Goal: Task Accomplishment & Management: Manage account settings

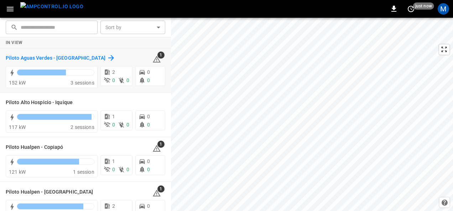
click at [15, 58] on h6 "Piloto Aguas Verdes - [GEOGRAPHIC_DATA]" at bounding box center [56, 58] width 100 height 8
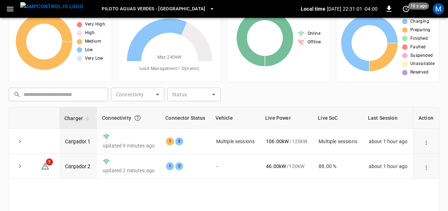
scroll to position [36, 0]
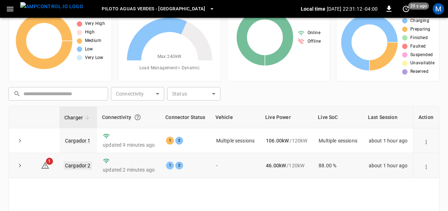
click at [76, 163] on link "Cargador 2" at bounding box center [78, 166] width 28 height 9
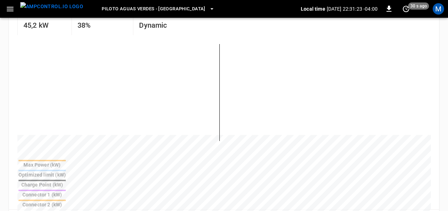
scroll to position [142, 0]
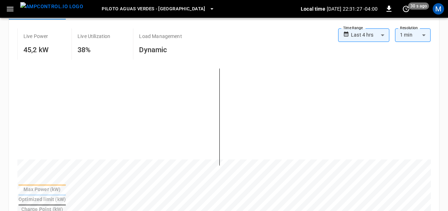
click at [66, 205] on div at bounding box center [42, 205] width 47 height 1
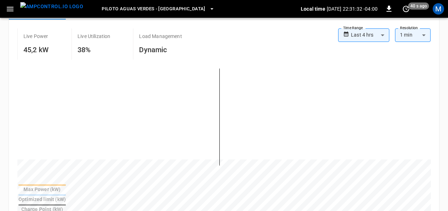
click at [66, 186] on div at bounding box center [42, 185] width 47 height 1
click at [66, 188] on th "Max Power (kW)" at bounding box center [42, 188] width 48 height 9
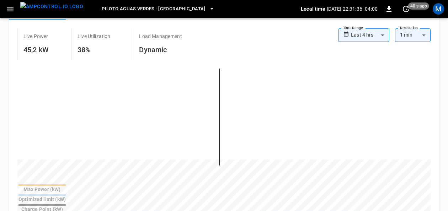
click at [66, 188] on th "Max Power (kW)" at bounding box center [42, 188] width 48 height 9
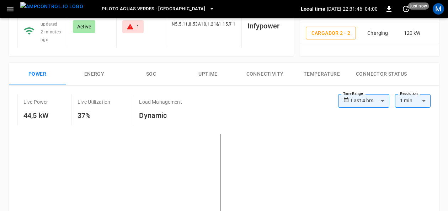
scroll to position [71, 0]
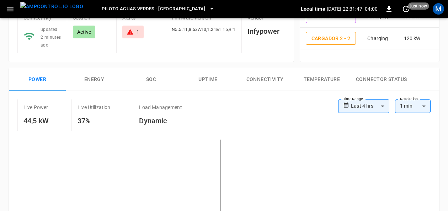
click at [152, 74] on button "SOC" at bounding box center [151, 79] width 57 height 23
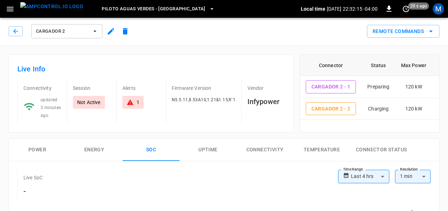
scroll to position [0, 0]
click at [70, 28] on span "Cargador 2" at bounding box center [62, 32] width 53 height 8
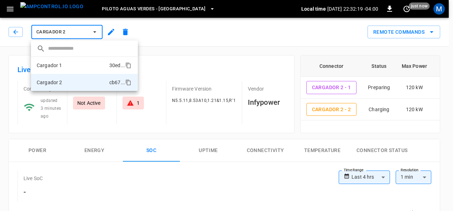
click at [65, 66] on li "Cargador 1 30ed ..." at bounding box center [84, 65] width 107 height 17
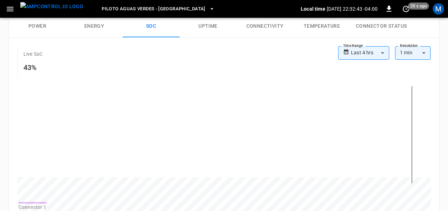
scroll to position [120, 0]
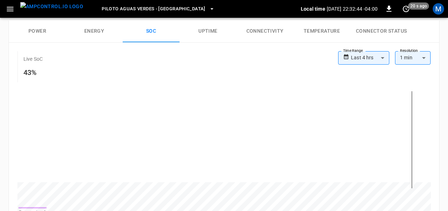
click at [101, 29] on button "Energy" at bounding box center [94, 31] width 57 height 23
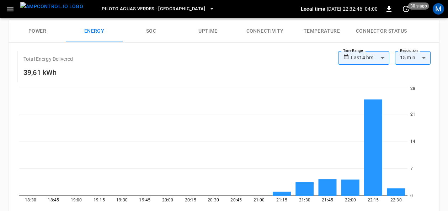
click at [45, 28] on button "Power" at bounding box center [37, 31] width 57 height 23
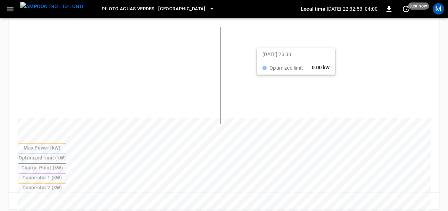
scroll to position [191, 0]
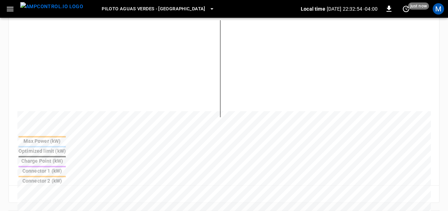
click at [66, 156] on div at bounding box center [42, 156] width 47 height 1
click at [66, 166] on div at bounding box center [42, 166] width 47 height 1
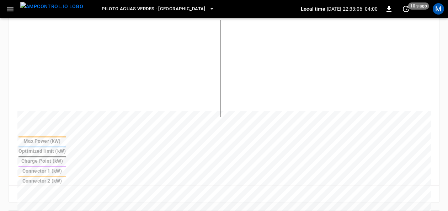
click at [66, 166] on div at bounding box center [42, 166] width 47 height 1
click at [66, 176] on div at bounding box center [42, 176] width 47 height 1
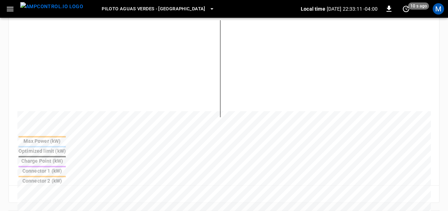
click at [66, 166] on div at bounding box center [42, 166] width 47 height 1
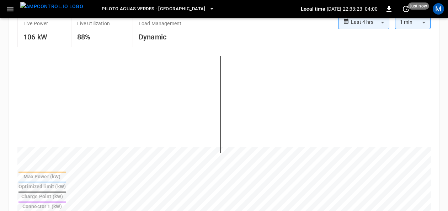
click at [66, 191] on th "Charge Point (kW)" at bounding box center [42, 195] width 48 height 9
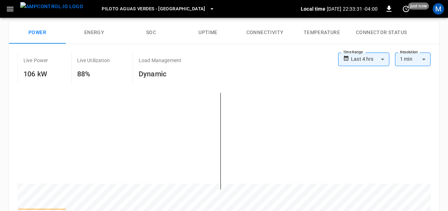
scroll to position [120, 0]
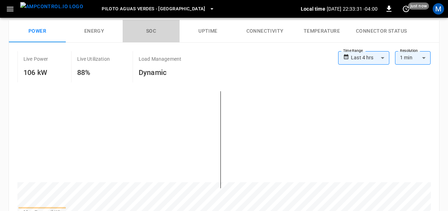
click at [149, 29] on button "SOC" at bounding box center [151, 31] width 57 height 23
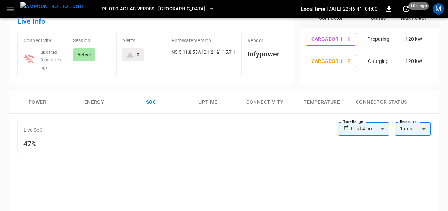
scroll to position [55, 0]
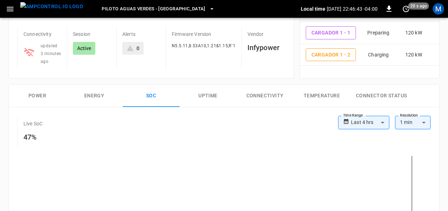
click at [274, 100] on button "Connectivity" at bounding box center [265, 96] width 57 height 23
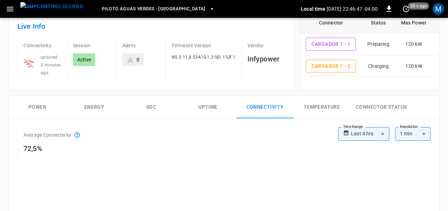
scroll to position [19, 0]
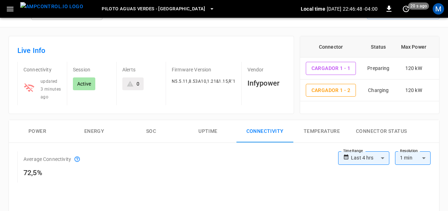
click at [209, 128] on button "Uptime" at bounding box center [208, 131] width 57 height 23
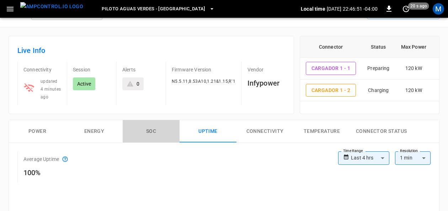
click at [153, 130] on button "SOC" at bounding box center [151, 131] width 57 height 23
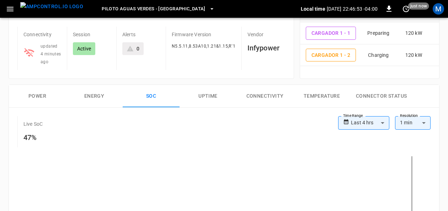
scroll to position [55, 0]
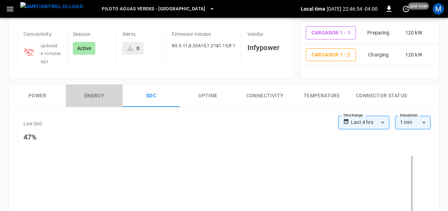
click at [98, 97] on button "Energy" at bounding box center [94, 96] width 57 height 23
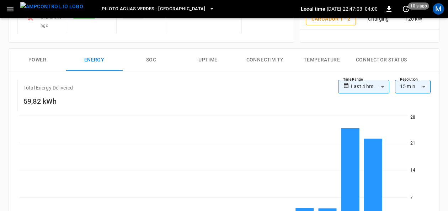
scroll to position [90, 0]
click at [36, 61] on button "Power" at bounding box center [37, 60] width 57 height 23
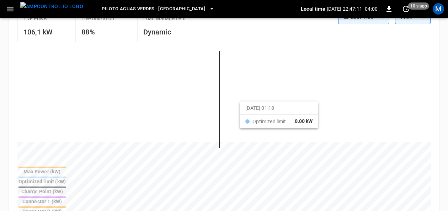
scroll to position [162, 0]
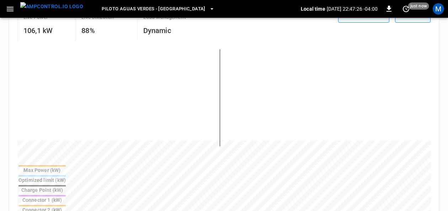
click at [66, 185] on th "Charge Point (kW)" at bounding box center [42, 189] width 48 height 9
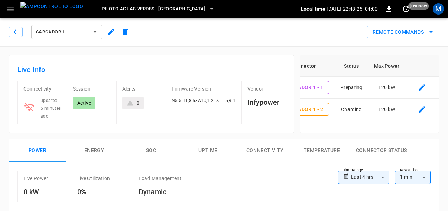
scroll to position [0, 0]
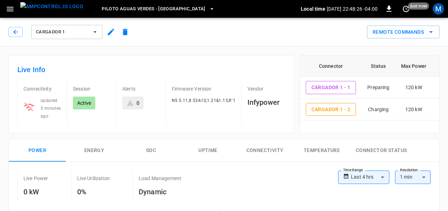
click at [91, 37] on button "Cargador 1" at bounding box center [66, 32] width 71 height 14
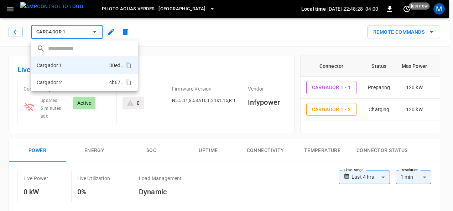
click at [77, 76] on li "Cargador 2 cb67 ..." at bounding box center [84, 82] width 107 height 17
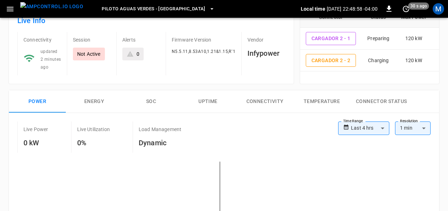
scroll to position [36, 0]
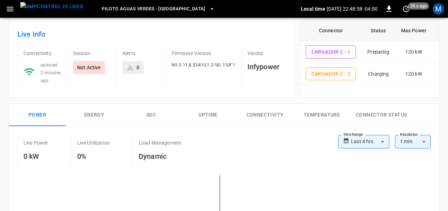
click at [149, 115] on button "SOC" at bounding box center [151, 115] width 57 height 23
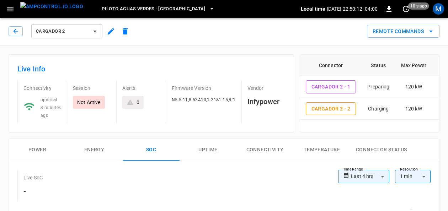
scroll to position [0, 0]
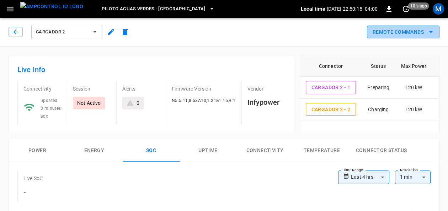
click at [422, 32] on button "Remote Commands" at bounding box center [403, 32] width 73 height 13
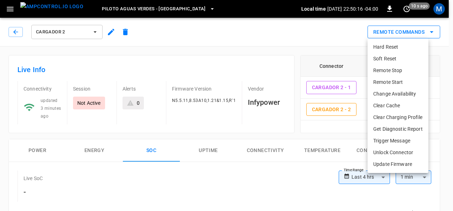
click at [422, 32] on div at bounding box center [226, 105] width 453 height 211
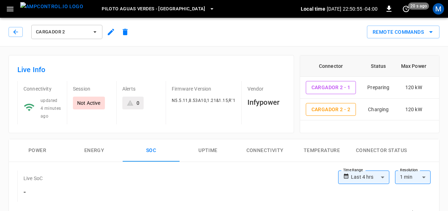
click at [88, 34] on span "Cargador 2" at bounding box center [62, 32] width 53 height 8
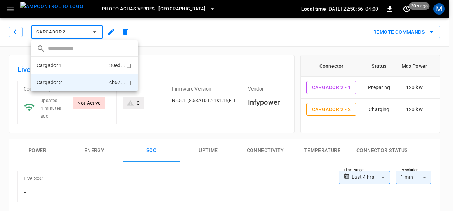
click at [72, 67] on li "Cargador 1 30ed ..." at bounding box center [84, 65] width 107 height 17
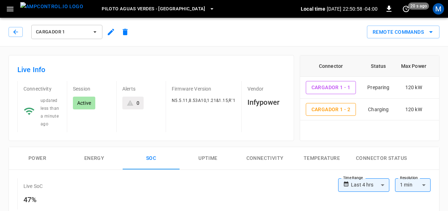
click at [89, 34] on button "Cargador 1" at bounding box center [66, 32] width 71 height 14
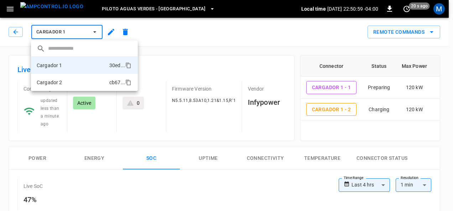
click at [70, 80] on li "Cargador 2 cb67 ..." at bounding box center [84, 82] width 107 height 17
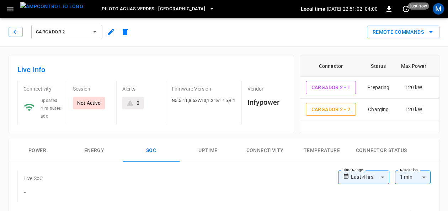
scroll to position [0, 0]
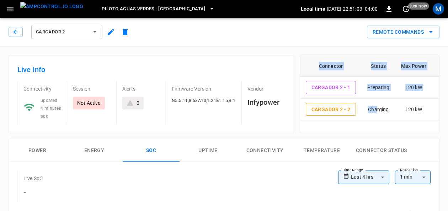
drag, startPoint x: 378, startPoint y: 119, endPoint x: 419, endPoint y: 120, distance: 41.6
click at [419, 120] on div "Connector Status Max Power Cargador 2 - 1 Preparing 120 kW Cargador 2 - 2 Charg…" at bounding box center [369, 88] width 139 height 65
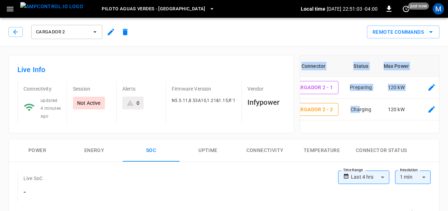
scroll to position [0, 31]
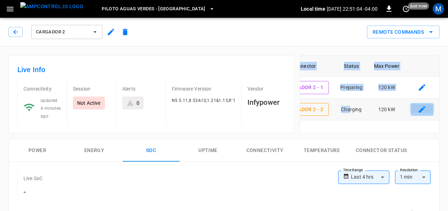
click at [414, 103] on button "connector table" at bounding box center [422, 109] width 23 height 13
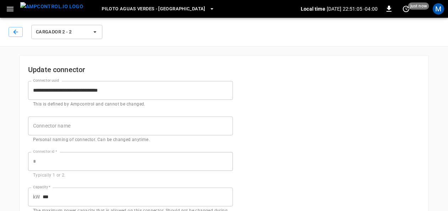
type input "*"
type input "***"
type input "**"
type input "****"
type input "***"
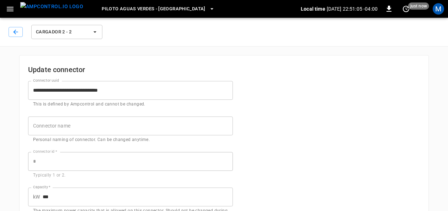
type input "*"
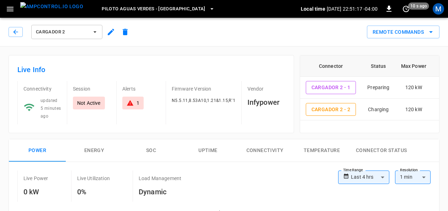
click at [131, 102] on icon at bounding box center [130, 103] width 6 height 6
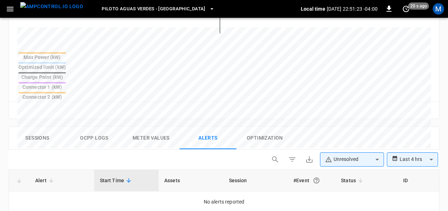
scroll to position [275, 0]
click at [281, 127] on button "Optimization" at bounding box center [265, 138] width 57 height 23
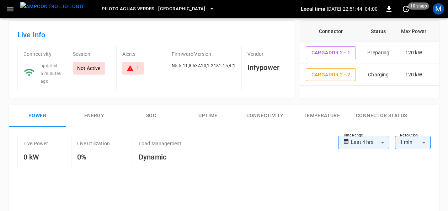
scroll to position [0, 0]
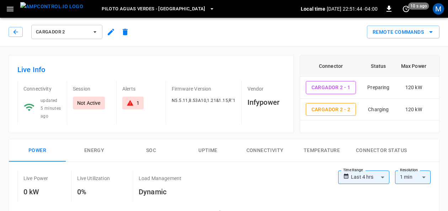
click at [138, 100] on div "1" at bounding box center [138, 103] width 3 height 7
click at [94, 31] on icon "button" at bounding box center [94, 31] width 7 height 7
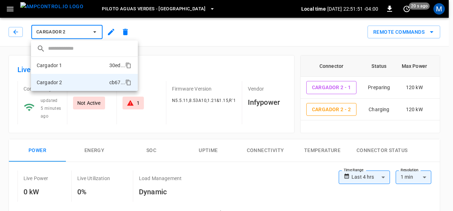
click at [83, 62] on li "Cargador 1 30ed ..." at bounding box center [84, 65] width 107 height 17
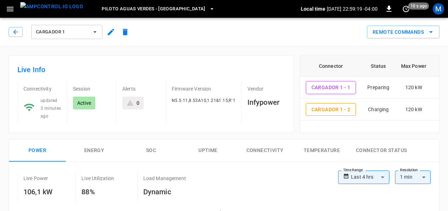
click at [216, 50] on div "Live Info Connectivity updated 3 minutes ago Session Active Alerts 0 Firmware V…" at bounding box center [148, 91] width 291 height 84
click at [86, 31] on span "Cargador 1" at bounding box center [62, 32] width 53 height 8
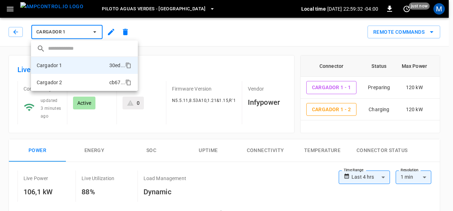
click at [65, 78] on li "Cargador 2 cb67 ..." at bounding box center [84, 82] width 107 height 17
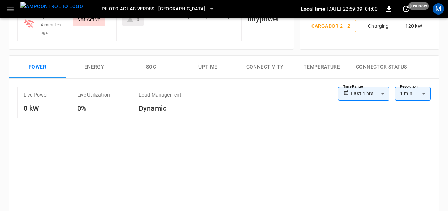
scroll to position [71, 0]
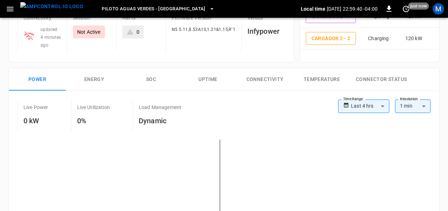
click at [146, 77] on button "SOC" at bounding box center [151, 79] width 57 height 23
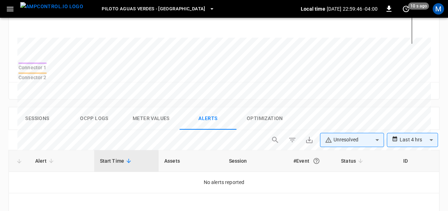
scroll to position [249, 0]
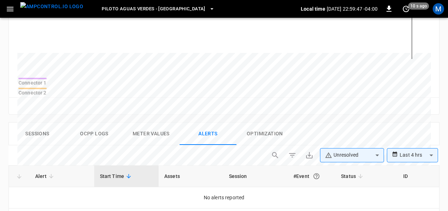
click at [40, 125] on button "Sessions" at bounding box center [37, 134] width 57 height 23
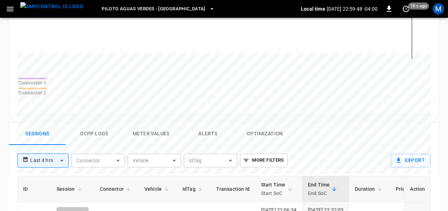
click at [99, 128] on button "Ocpp logs" at bounding box center [94, 134] width 57 height 23
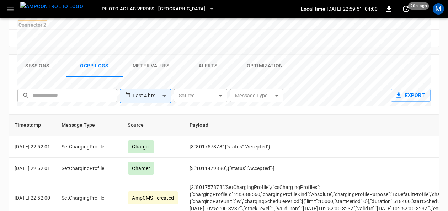
scroll to position [328, 0]
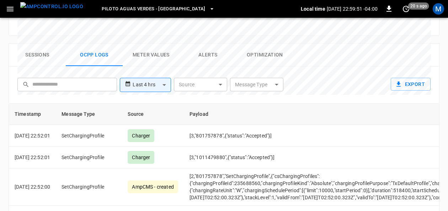
click at [157, 53] on button "Meter Values" at bounding box center [151, 55] width 57 height 23
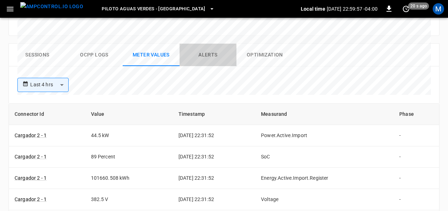
click at [212, 50] on button "Alerts" at bounding box center [208, 55] width 57 height 23
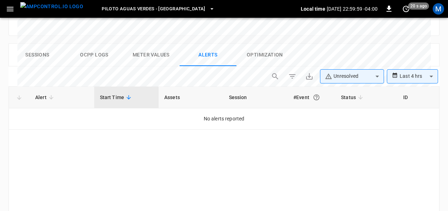
click at [253, 48] on button "Optimization" at bounding box center [265, 55] width 57 height 23
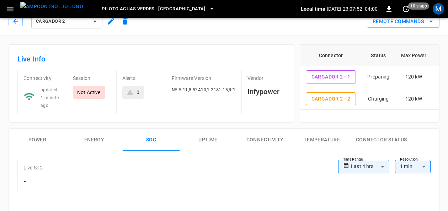
scroll to position [0, 0]
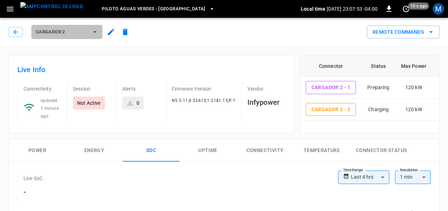
click at [90, 32] on button "Cargador 2" at bounding box center [66, 32] width 71 height 14
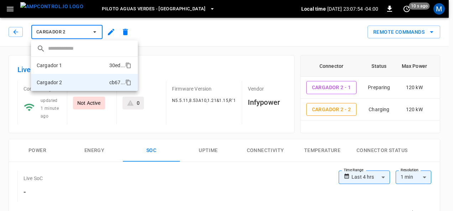
click at [73, 64] on li "Cargador 1 30ed ..." at bounding box center [84, 65] width 107 height 17
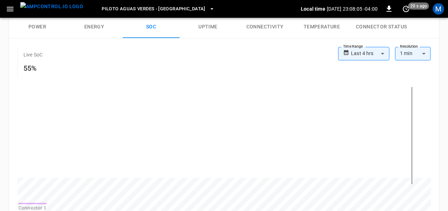
scroll to position [142, 0]
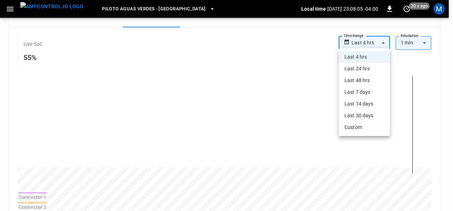
click at [381, 41] on body "**********" at bounding box center [226, 165] width 453 height 615
click at [361, 79] on li "Last 48 hrs" at bounding box center [363, 81] width 51 height 12
type input "**********"
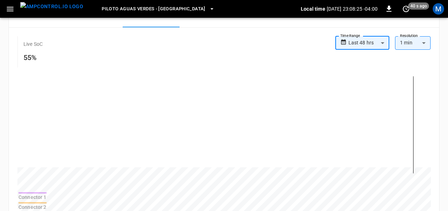
click at [384, 41] on body "**********" at bounding box center [224, 165] width 448 height 615
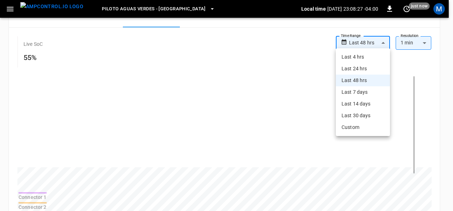
click at [364, 72] on li "Last 24 hrs" at bounding box center [363, 69] width 54 height 12
type input "**********"
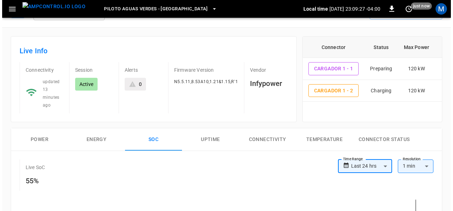
scroll to position [0, 0]
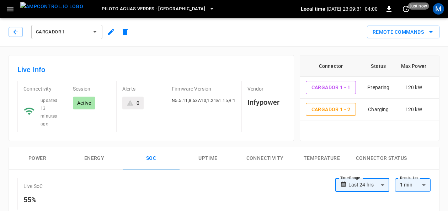
click at [10, 7] on icon "button" at bounding box center [10, 9] width 7 height 5
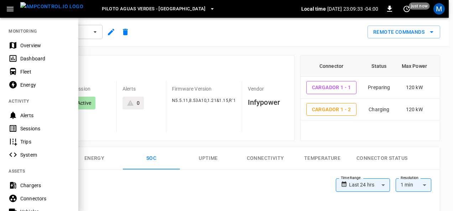
drag, startPoint x: 23, startPoint y: 42, endPoint x: 168, endPoint y: 58, distance: 145.7
click at [23, 42] on div "Overview" at bounding box center [44, 45] width 49 height 7
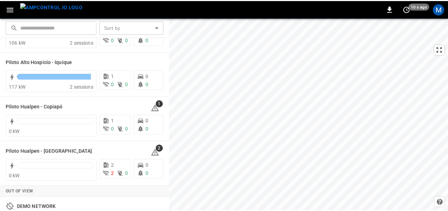
scroll to position [40, 0]
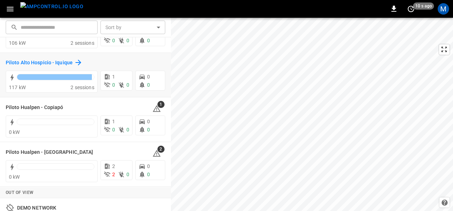
click at [31, 63] on h6 "Piloto Alto Hospicio - Iquique" at bounding box center [39, 63] width 67 height 8
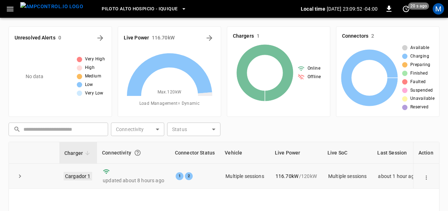
click at [85, 176] on link "Cargador 1" at bounding box center [78, 176] width 28 height 9
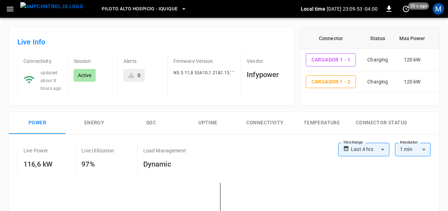
scroll to position [71, 0]
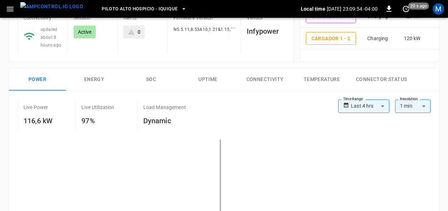
click at [153, 77] on button "SOC" at bounding box center [151, 79] width 57 height 23
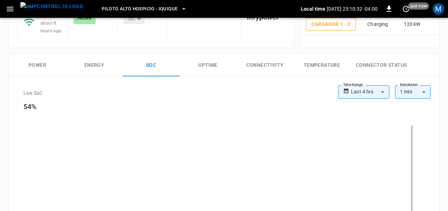
scroll to position [83, 0]
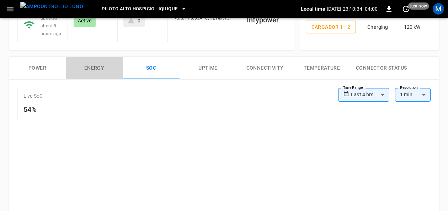
click at [104, 68] on button "Energy" at bounding box center [94, 68] width 57 height 23
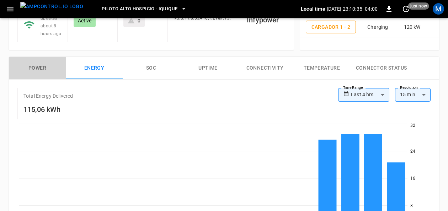
click at [42, 67] on button "Power" at bounding box center [37, 68] width 57 height 23
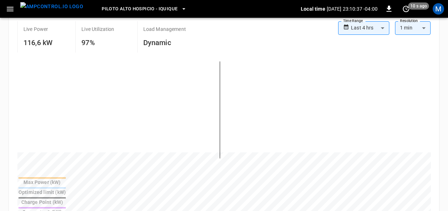
scroll to position [152, 0]
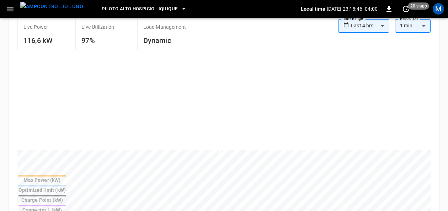
click at [66, 205] on th "Connector 1 (kW)" at bounding box center [42, 209] width 48 height 9
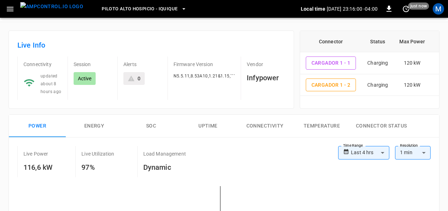
scroll to position [36, 0]
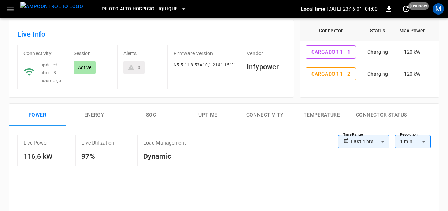
click at [213, 114] on button "Uptime" at bounding box center [208, 115] width 57 height 23
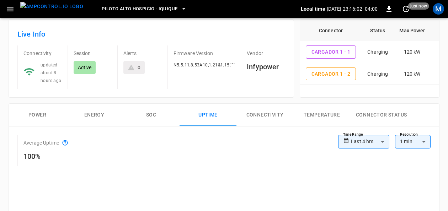
click at [258, 111] on button "Connectivity" at bounding box center [265, 115] width 57 height 23
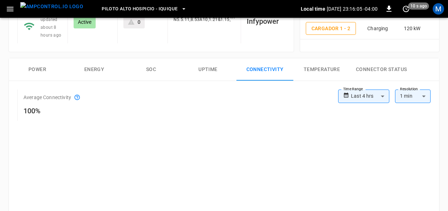
scroll to position [71, 0]
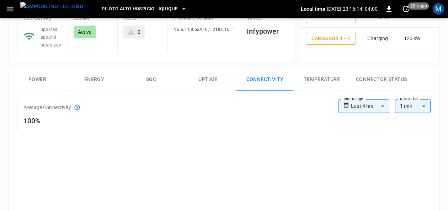
click at [309, 80] on button "Temperature" at bounding box center [322, 79] width 57 height 23
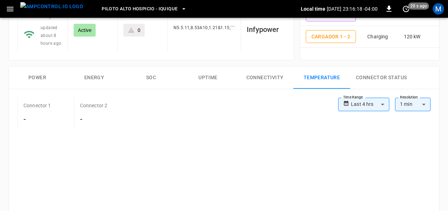
scroll to position [72, 0]
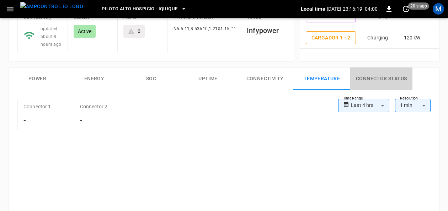
click at [392, 79] on button "Connector Status" at bounding box center [381, 79] width 62 height 23
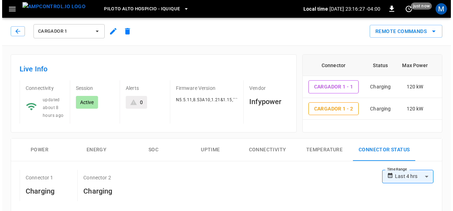
scroll to position [0, 0]
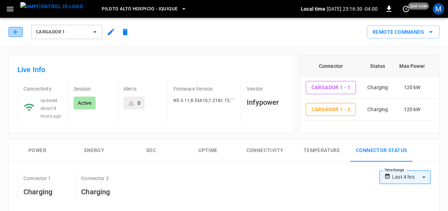
click at [14, 29] on icon "button" at bounding box center [15, 31] width 7 height 7
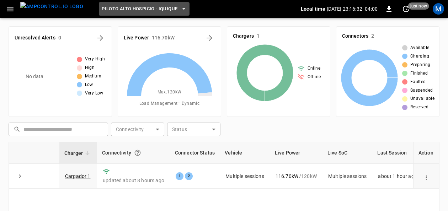
click at [142, 7] on span "Piloto Alto Hospicio - Iquique" at bounding box center [140, 9] width 76 height 8
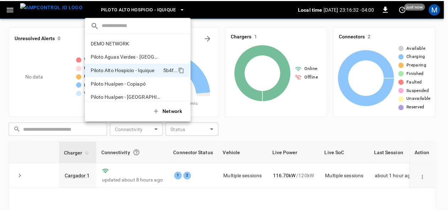
scroll to position [6, 0]
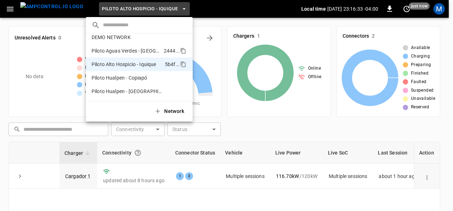
click at [135, 51] on p "Piloto Aguas Verdes - [GEOGRAPHIC_DATA]" at bounding box center [125, 50] width 69 height 7
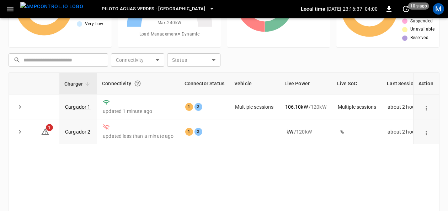
scroll to position [71, 0]
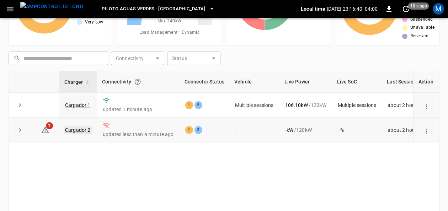
click at [87, 128] on link "Cargador 2" at bounding box center [78, 130] width 28 height 9
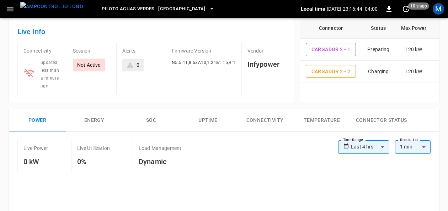
scroll to position [71, 0]
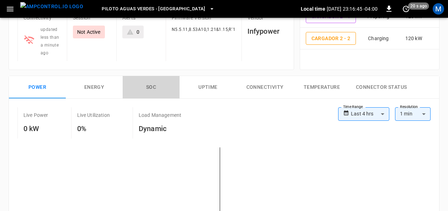
click at [153, 85] on button "SOC" at bounding box center [151, 87] width 57 height 23
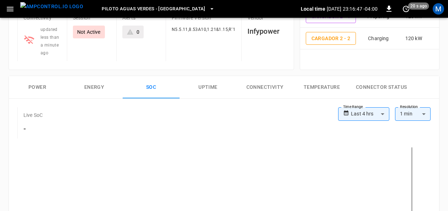
click at [388, 90] on button "Connector Status" at bounding box center [381, 87] width 62 height 23
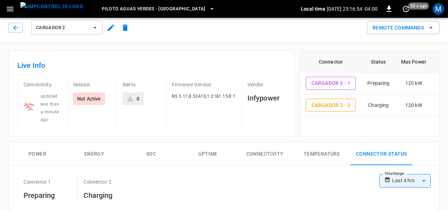
scroll to position [0, 0]
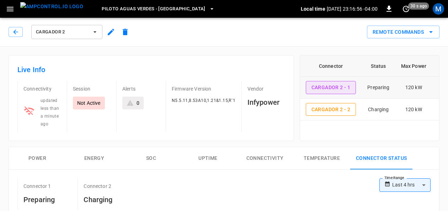
click at [333, 88] on button "Cargador 2 - 1" at bounding box center [331, 87] width 51 height 13
type input "**********"
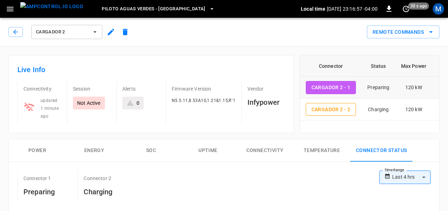
click at [333, 88] on button "Cargador 2 - 1" at bounding box center [331, 87] width 51 height 13
click at [334, 87] on button "Cargador 2 - 1" at bounding box center [331, 87] width 51 height 13
type input "**********"
click at [334, 87] on button "Cargador 2 - 1" at bounding box center [331, 87] width 51 height 13
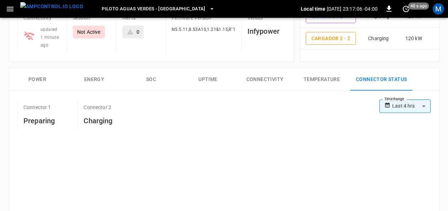
click at [153, 77] on button "SOC" at bounding box center [151, 79] width 57 height 23
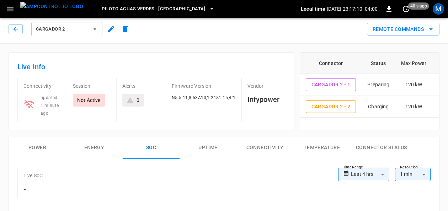
scroll to position [0, 0]
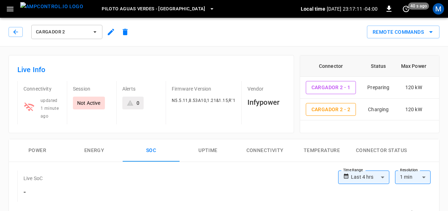
click at [95, 32] on icon "button" at bounding box center [95, 31] width 3 height 1
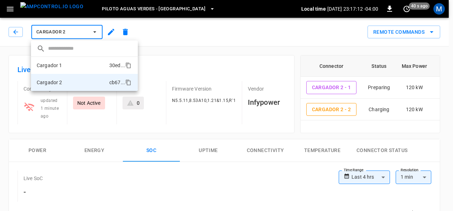
click at [74, 62] on li "Cargador 1 30ed ..." at bounding box center [84, 65] width 107 height 17
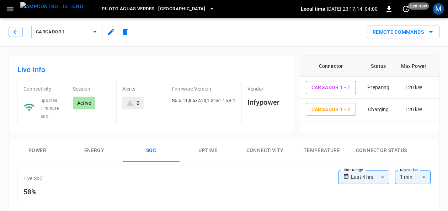
scroll to position [36, 0]
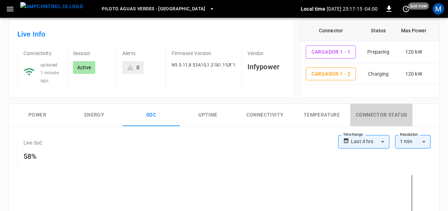
click at [401, 111] on button "Connector Status" at bounding box center [381, 115] width 62 height 23
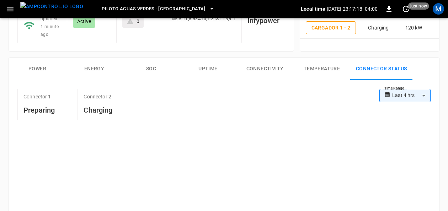
scroll to position [71, 0]
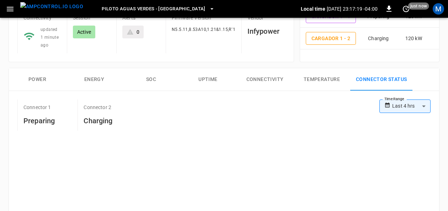
click at [201, 74] on button "Uptime" at bounding box center [208, 79] width 57 height 23
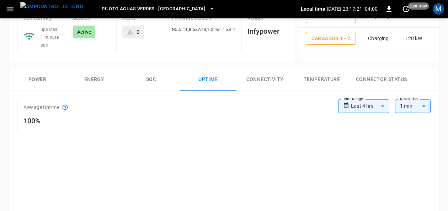
click at [256, 79] on button "Connectivity" at bounding box center [265, 79] width 57 height 23
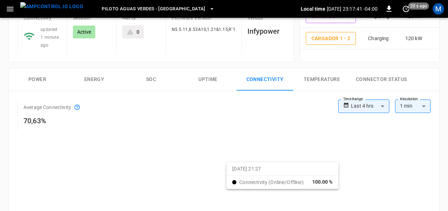
scroll to position [36, 0]
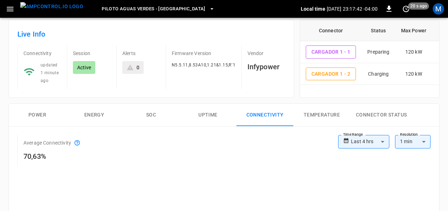
click at [46, 117] on button "Power" at bounding box center [37, 115] width 57 height 23
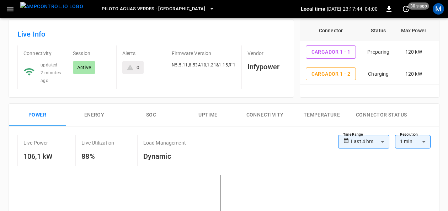
click at [104, 115] on button "Energy" at bounding box center [94, 115] width 57 height 23
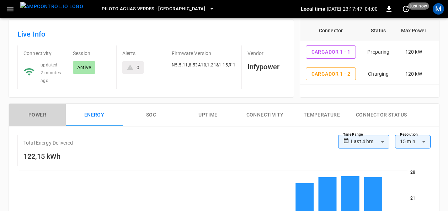
click at [50, 117] on button "Power" at bounding box center [37, 115] width 57 height 23
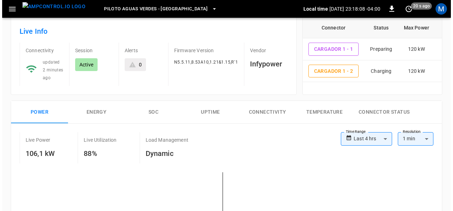
scroll to position [0, 0]
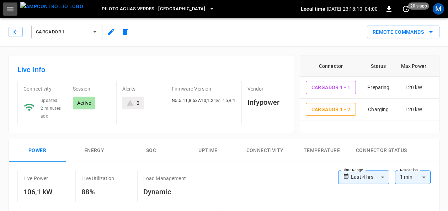
click at [9, 11] on icon "button" at bounding box center [10, 9] width 9 height 9
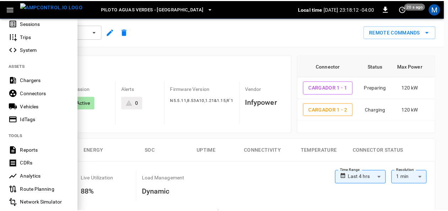
scroll to position [178, 0]
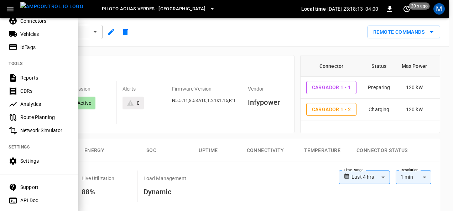
click at [38, 160] on div "Settings" at bounding box center [44, 161] width 49 height 7
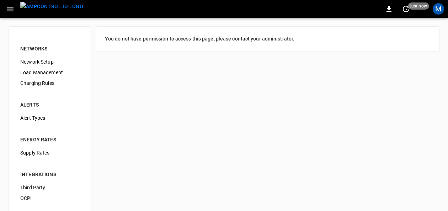
click at [52, 75] on span "Load Management" at bounding box center [49, 72] width 58 height 7
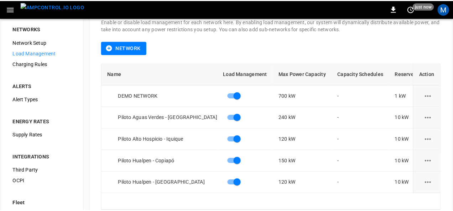
scroll to position [36, 0]
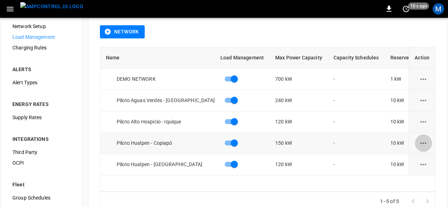
click at [423, 139] on icon "load management options" at bounding box center [423, 143] width 9 height 9
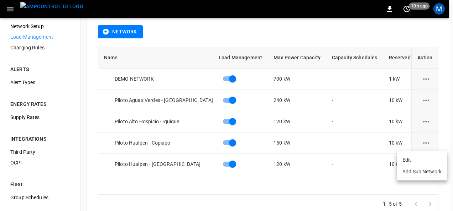
click at [413, 159] on li "Edit" at bounding box center [421, 160] width 51 height 12
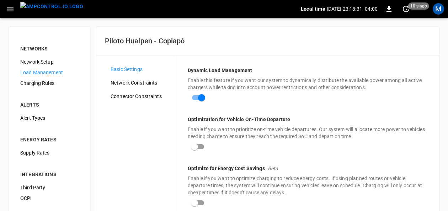
click at [129, 78] on div "Network Constraints" at bounding box center [140, 83] width 71 height 11
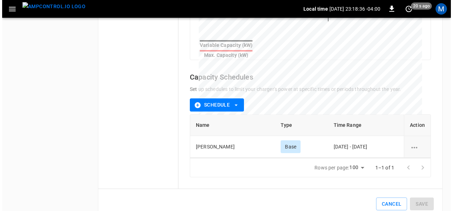
scroll to position [307, 0]
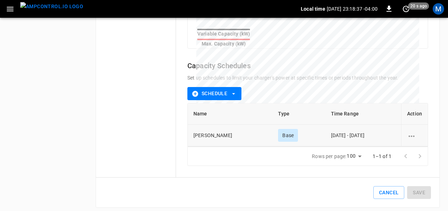
click at [409, 132] on icon "schedule options" at bounding box center [411, 136] width 9 height 9
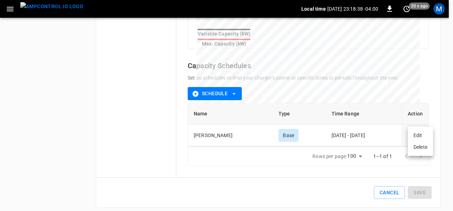
click at [411, 134] on li "Edit" at bounding box center [419, 136] width 25 height 12
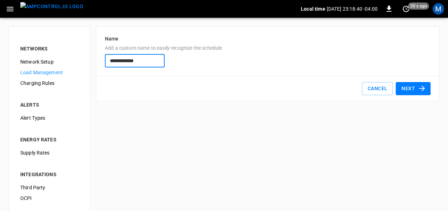
click at [420, 90] on icon "button" at bounding box center [422, 88] width 9 height 9
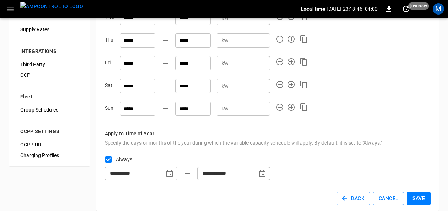
scroll to position [131, 0]
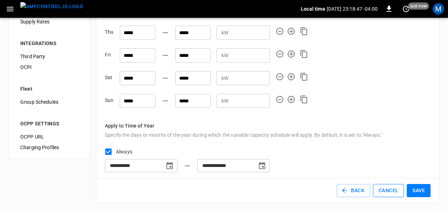
click at [386, 189] on button "Cancel" at bounding box center [388, 190] width 31 height 13
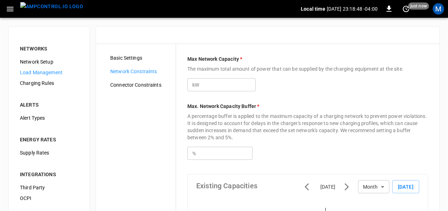
type input "***"
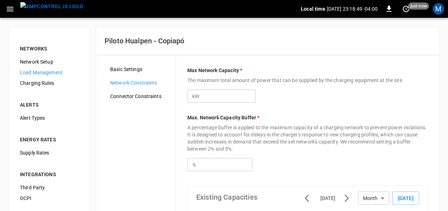
click at [134, 95] on span "Connector Constraints" at bounding box center [140, 96] width 60 height 7
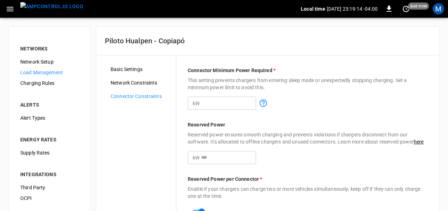
click at [48, 58] on span "Network Setup" at bounding box center [49, 61] width 58 height 7
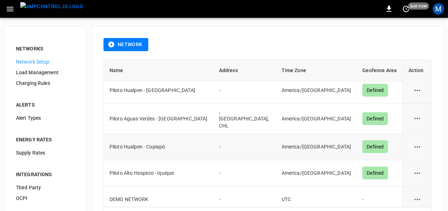
scroll to position [5, 0]
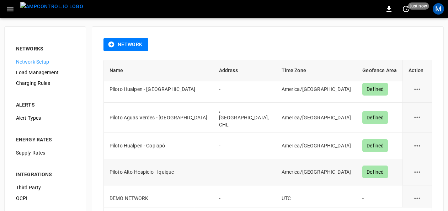
click at [413, 168] on icon "network options" at bounding box center [417, 172] width 9 height 9
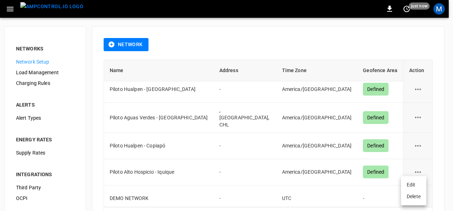
click at [405, 183] on li "Edit" at bounding box center [413, 185] width 25 height 12
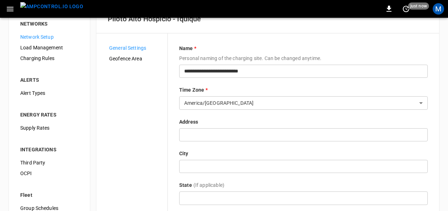
scroll to position [36, 0]
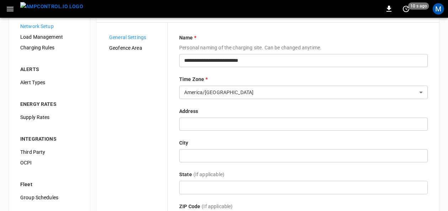
click at [39, 37] on span "Load Management" at bounding box center [49, 36] width 58 height 7
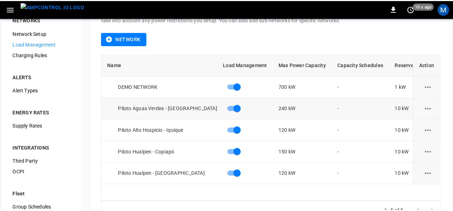
scroll to position [71, 0]
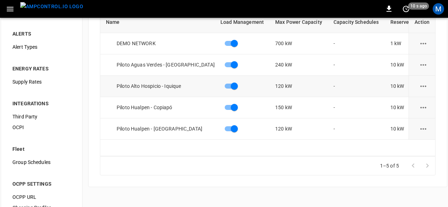
click at [428, 86] on icon "load management options" at bounding box center [423, 86] width 9 height 9
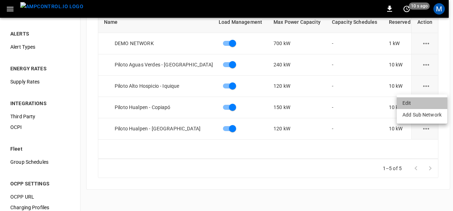
click at [415, 102] on li "Edit" at bounding box center [421, 103] width 51 height 12
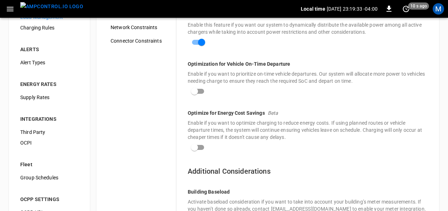
scroll to position [16, 0]
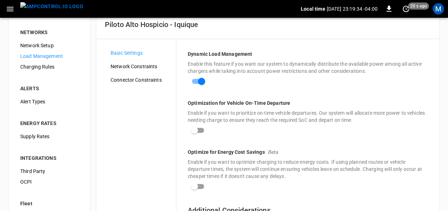
click at [152, 80] on span "Connector Constraints" at bounding box center [141, 79] width 60 height 7
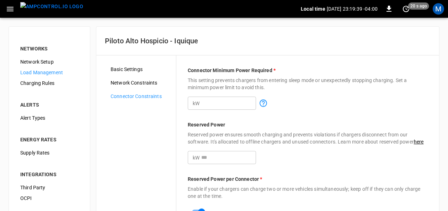
click at [150, 85] on span "Network Constraints" at bounding box center [141, 82] width 60 height 7
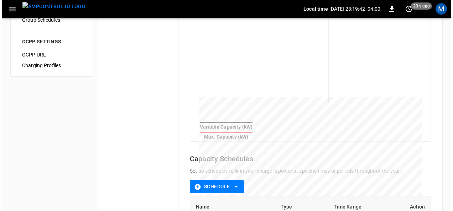
scroll to position [285, 0]
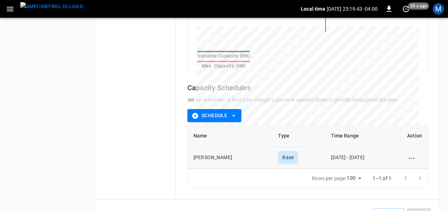
click at [411, 154] on icon "schedule options" at bounding box center [411, 158] width 9 height 9
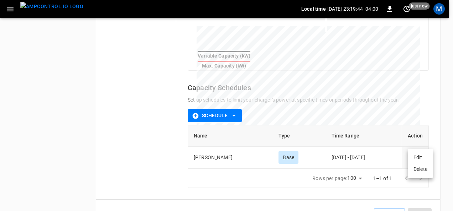
click at [416, 158] on li "Edit" at bounding box center [419, 158] width 25 height 12
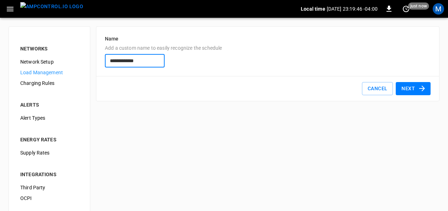
click at [420, 90] on icon "button" at bounding box center [422, 88] width 9 height 9
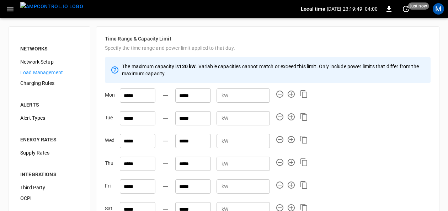
scroll to position [131, 0]
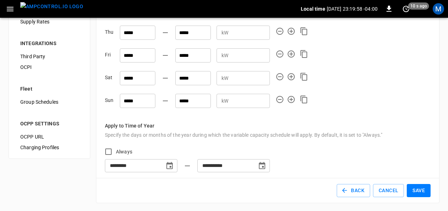
type input "**********"
click at [421, 189] on button "Save" at bounding box center [419, 190] width 24 height 13
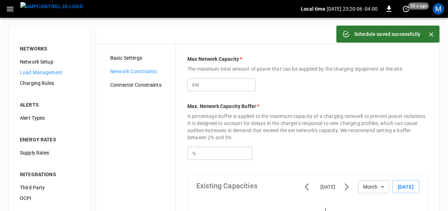
type input "***"
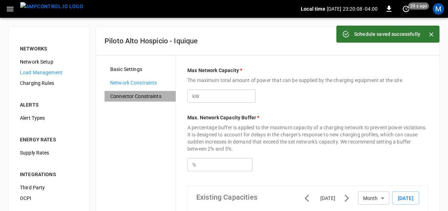
click at [142, 98] on span "Connector Constraints" at bounding box center [140, 96] width 60 height 7
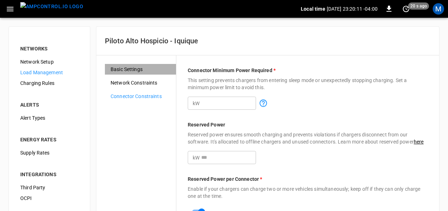
click at [120, 70] on span "Basic Settings" at bounding box center [141, 69] width 60 height 7
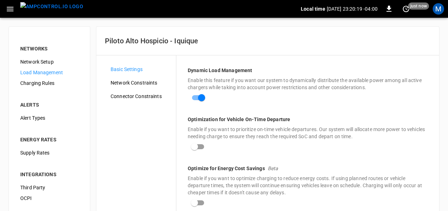
click at [58, 73] on span "Load Management" at bounding box center [49, 72] width 58 height 7
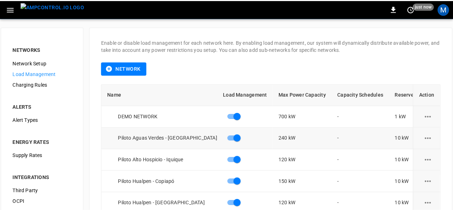
scroll to position [36, 0]
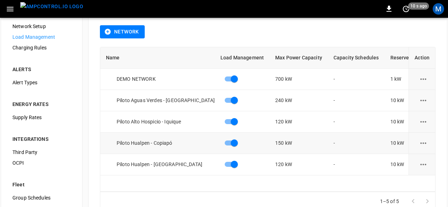
click at [424, 141] on icon "load management options" at bounding box center [423, 143] width 9 height 9
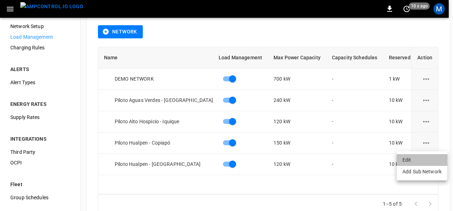
click at [413, 157] on li "Edit" at bounding box center [421, 160] width 51 height 12
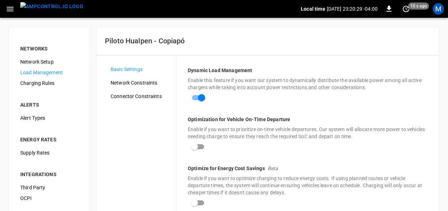
click at [154, 85] on span "Network Constraints" at bounding box center [141, 82] width 60 height 7
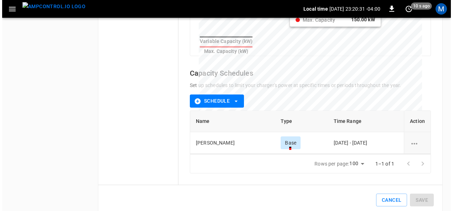
scroll to position [307, 0]
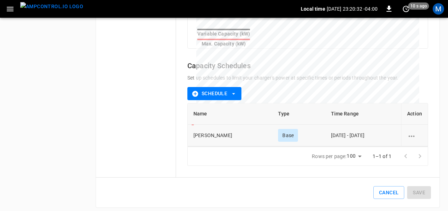
click at [416, 132] on icon "schedule options" at bounding box center [411, 136] width 9 height 9
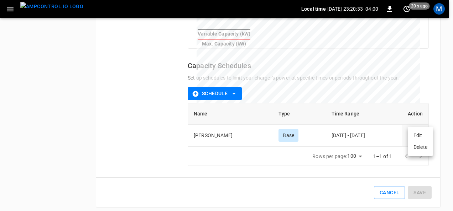
click at [413, 137] on li "Edit" at bounding box center [419, 136] width 25 height 12
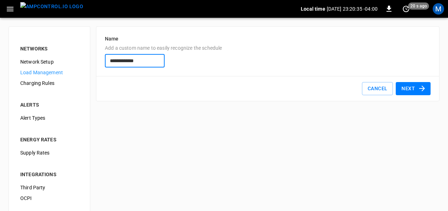
click at [409, 89] on button "Next" at bounding box center [413, 88] width 35 height 13
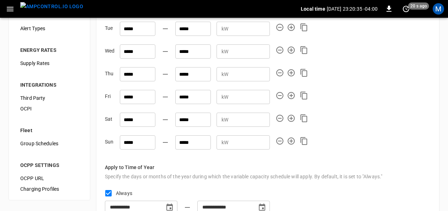
scroll to position [131, 0]
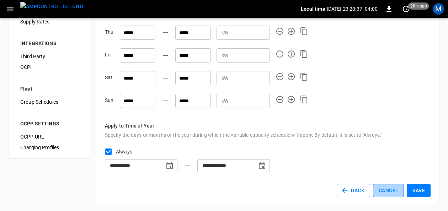
click at [389, 185] on button "Cancel" at bounding box center [388, 190] width 31 height 13
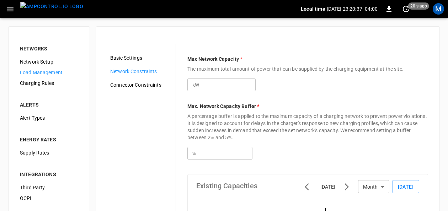
type input "***"
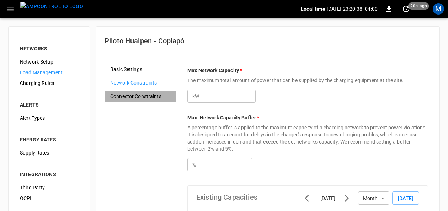
click at [160, 97] on span "Connector Constraints" at bounding box center [140, 96] width 60 height 7
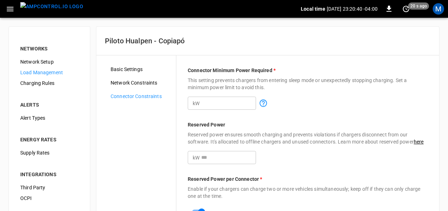
click at [56, 74] on span "Load Management" at bounding box center [49, 72] width 58 height 7
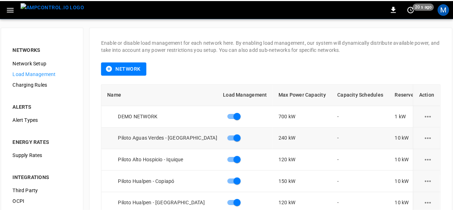
scroll to position [36, 0]
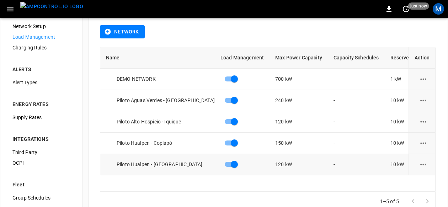
click at [426, 164] on icon "load management options" at bounding box center [424, 164] width 6 height 1
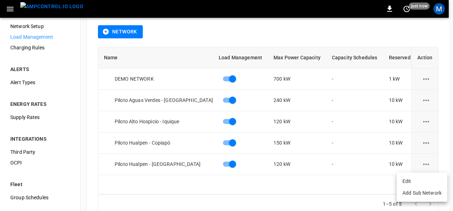
click at [406, 180] on li "Edit" at bounding box center [421, 182] width 51 height 12
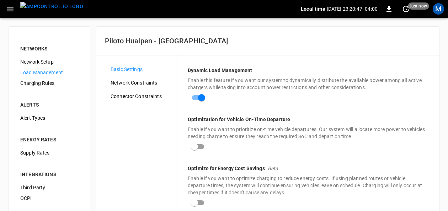
click at [149, 98] on span "Connector Constraints" at bounding box center [141, 96] width 60 height 7
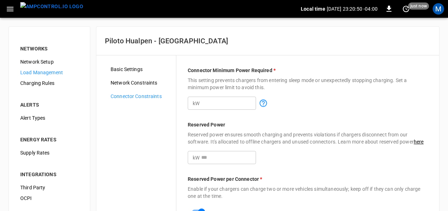
click at [147, 81] on span "Network Constraints" at bounding box center [141, 82] width 60 height 7
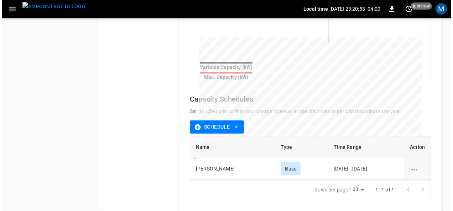
scroll to position [285, 0]
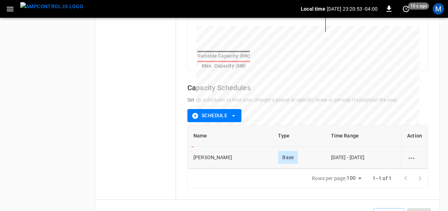
click at [414, 157] on icon "schedule options" at bounding box center [411, 158] width 9 height 9
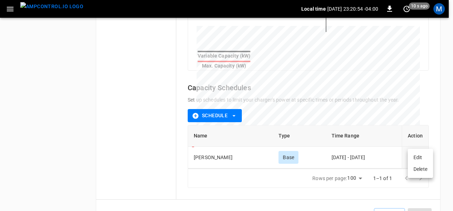
click at [413, 157] on li "Edit" at bounding box center [419, 158] width 25 height 12
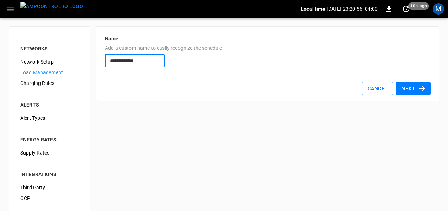
click at [409, 88] on button "Next" at bounding box center [413, 88] width 35 height 13
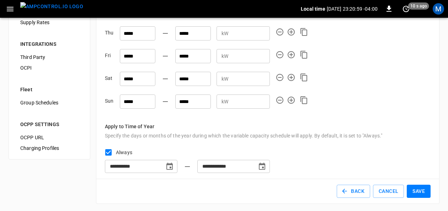
scroll to position [131, 0]
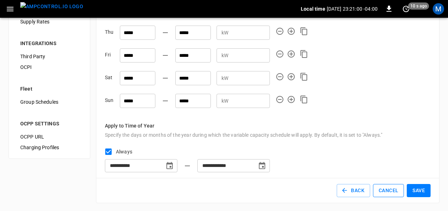
click at [391, 194] on button "Cancel" at bounding box center [388, 190] width 31 height 13
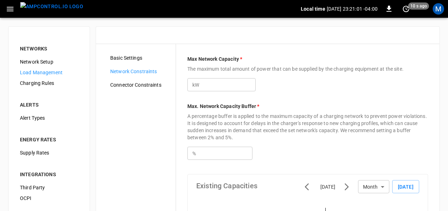
type input "***"
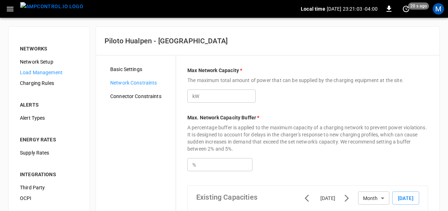
click at [48, 73] on span "Load Management" at bounding box center [49, 72] width 58 height 7
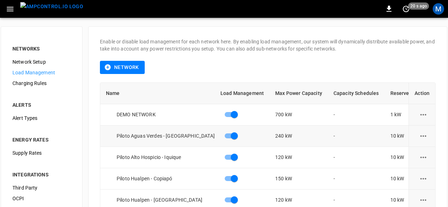
click at [426, 137] on icon "load management options" at bounding box center [423, 136] width 9 height 9
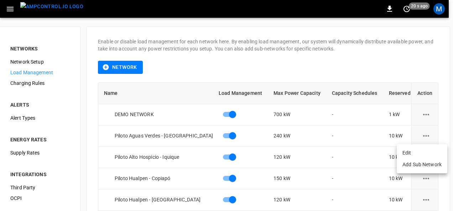
click at [420, 151] on li "Edit" at bounding box center [421, 153] width 51 height 12
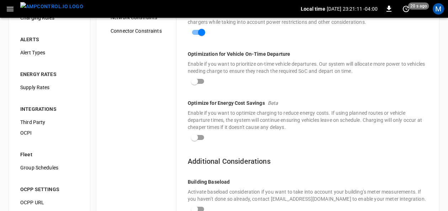
scroll to position [16, 0]
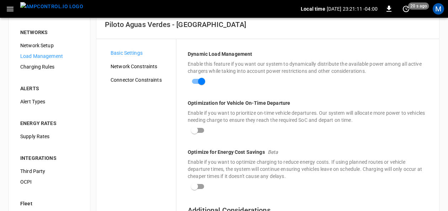
click at [147, 81] on span "Connector Constraints" at bounding box center [141, 79] width 60 height 7
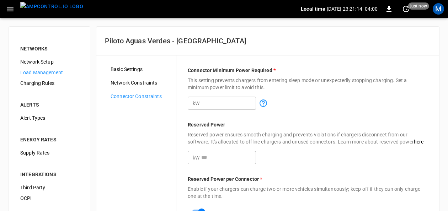
click at [156, 83] on span "Network Constraints" at bounding box center [141, 82] width 60 height 7
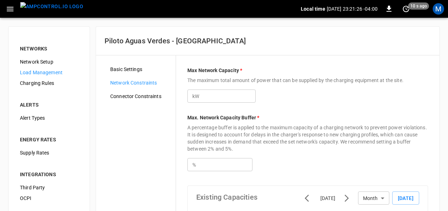
drag, startPoint x: 125, startPoint y: 70, endPoint x: 130, endPoint y: 69, distance: 5.7
click at [125, 70] on span "Basic Settings" at bounding box center [140, 69] width 60 height 7
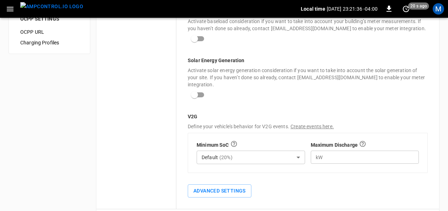
scroll to position [265, 0]
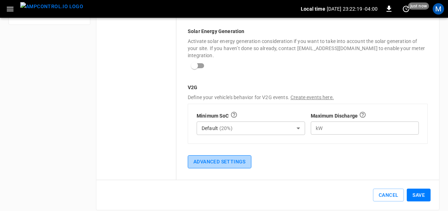
click at [241, 155] on button "Advanced Settings" at bounding box center [220, 161] width 64 height 13
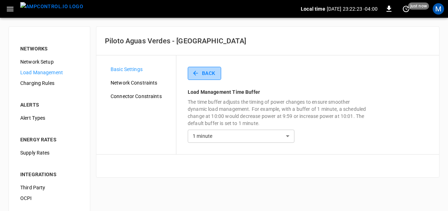
click at [211, 71] on button "Back" at bounding box center [204, 73] width 33 height 13
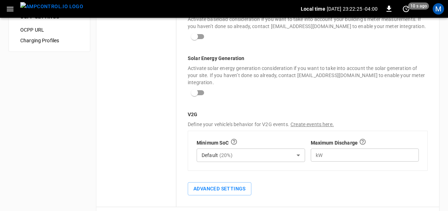
scroll to position [265, 0]
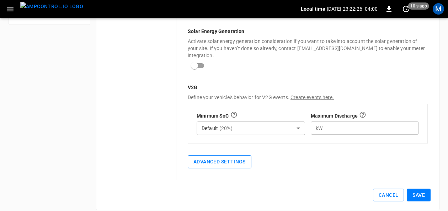
click at [216, 155] on button "Advanced Settings" at bounding box center [220, 161] width 64 height 13
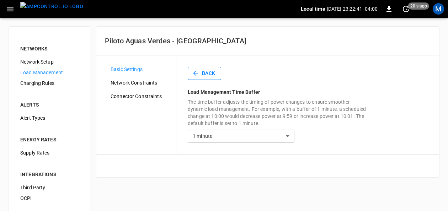
click at [211, 70] on button "Back" at bounding box center [204, 73] width 33 height 13
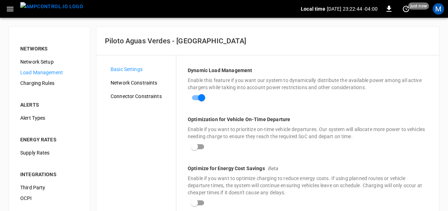
click at [138, 86] on span "Network Constraints" at bounding box center [141, 82] width 60 height 7
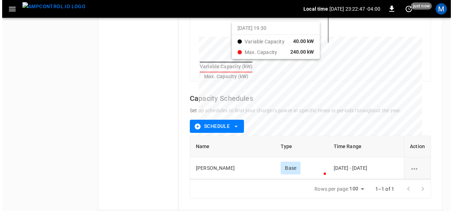
scroll to position [285, 0]
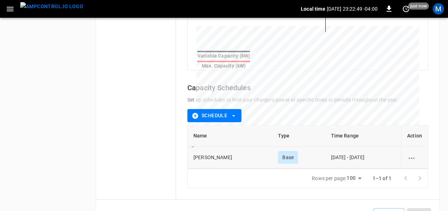
click at [411, 154] on icon "schedule options" at bounding box center [411, 158] width 9 height 9
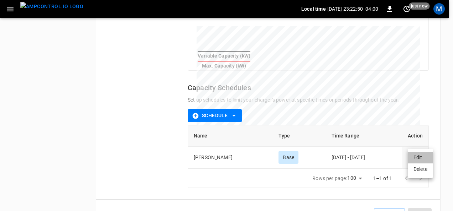
click at [413, 159] on li "Edit" at bounding box center [419, 158] width 25 height 12
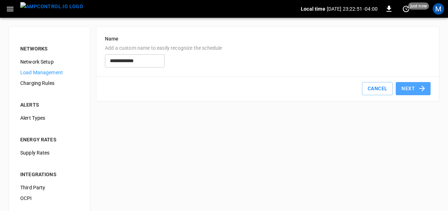
click at [412, 88] on button "Next" at bounding box center [413, 88] width 35 height 13
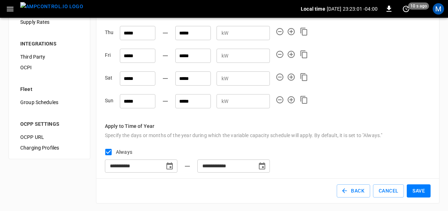
scroll to position [131, 0]
click at [385, 187] on button "Cancel" at bounding box center [388, 190] width 31 height 13
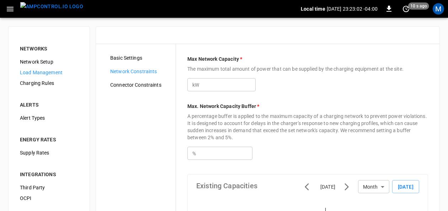
type input "***"
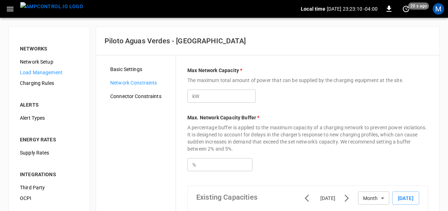
click at [152, 99] on span "Connector Constraints" at bounding box center [140, 96] width 60 height 7
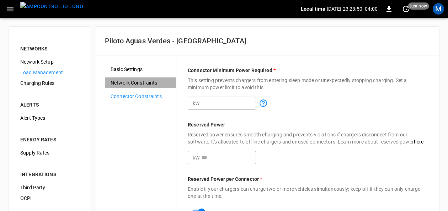
click at [130, 79] on span "Network Constraints" at bounding box center [141, 82] width 60 height 7
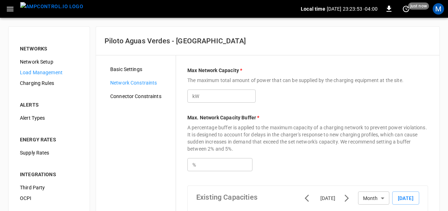
click at [53, 70] on span "Load Management" at bounding box center [49, 72] width 58 height 7
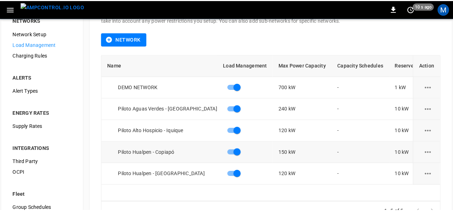
scroll to position [71, 0]
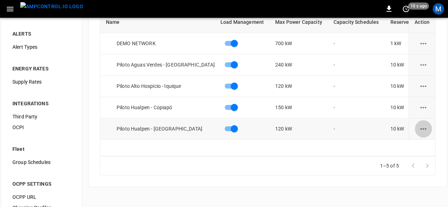
click at [428, 129] on icon "load management options" at bounding box center [423, 129] width 9 height 9
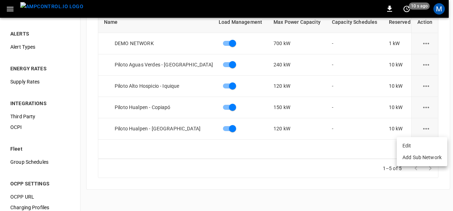
click at [415, 144] on li "Edit" at bounding box center [421, 146] width 51 height 12
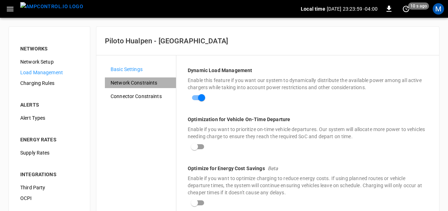
click at [144, 85] on span "Network Constraints" at bounding box center [141, 82] width 60 height 7
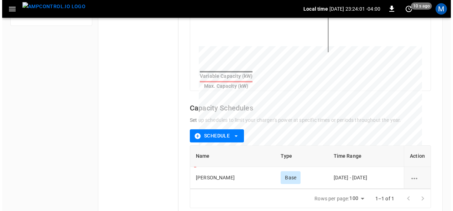
scroll to position [285, 0]
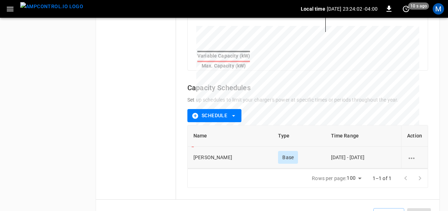
click at [412, 155] on icon "schedule options" at bounding box center [411, 158] width 9 height 9
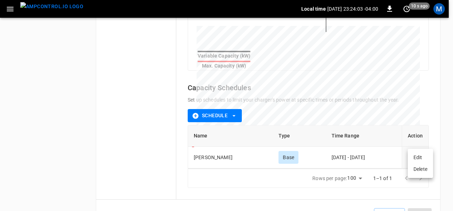
click at [415, 158] on li "Edit" at bounding box center [419, 158] width 25 height 12
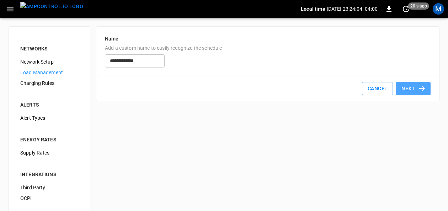
click at [409, 85] on button "Next" at bounding box center [413, 88] width 35 height 13
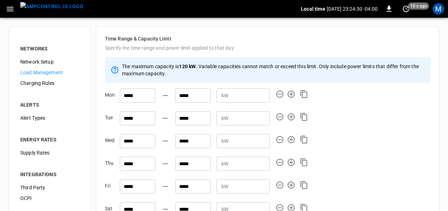
click at [9, 5] on icon "button" at bounding box center [10, 9] width 9 height 9
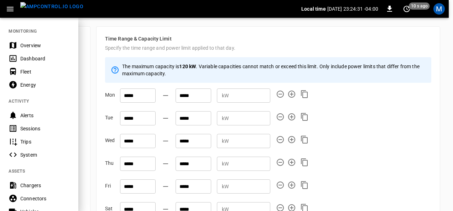
drag, startPoint x: 36, startPoint y: 44, endPoint x: 96, endPoint y: 45, distance: 59.8
click at [36, 44] on div "Overview" at bounding box center [44, 45] width 49 height 7
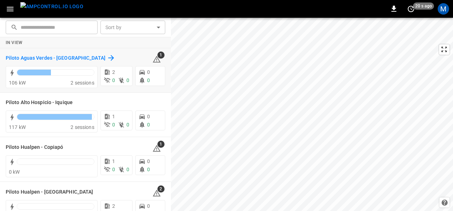
click at [22, 58] on h6 "Piloto Aguas Verdes - [GEOGRAPHIC_DATA]" at bounding box center [56, 58] width 100 height 8
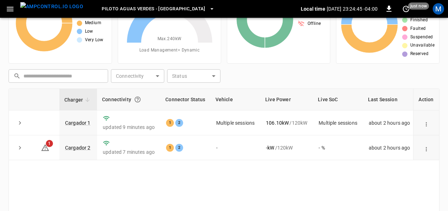
scroll to position [46, 0]
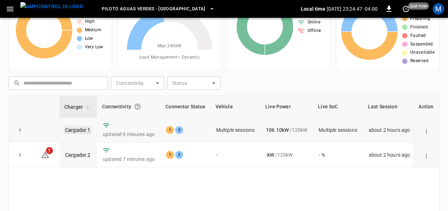
click at [78, 126] on link "Cargador 1" at bounding box center [78, 130] width 28 height 9
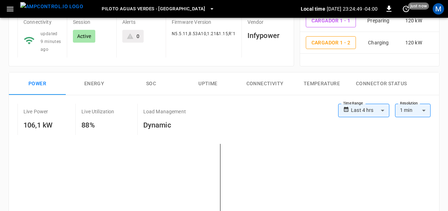
scroll to position [71, 0]
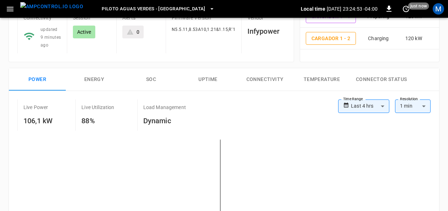
click at [148, 78] on button "SOC" at bounding box center [151, 79] width 57 height 23
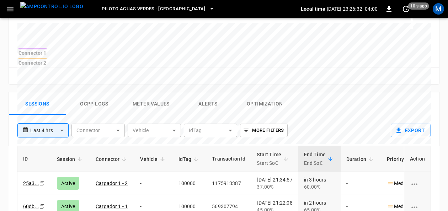
scroll to position [289, 0]
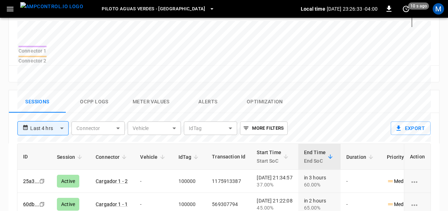
click at [91, 94] on button "Ocpp logs" at bounding box center [94, 101] width 57 height 23
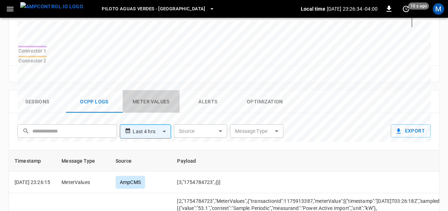
click at [147, 90] on button "Meter Values" at bounding box center [151, 101] width 57 height 23
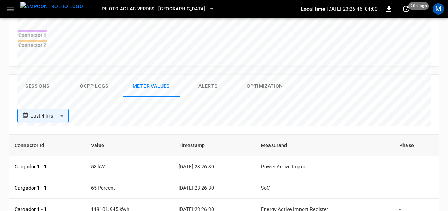
scroll to position [304, 0]
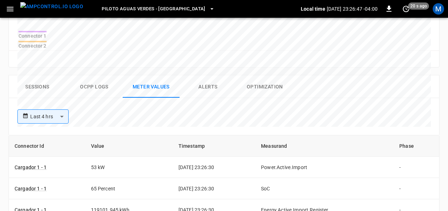
click at [202, 84] on button "Alerts" at bounding box center [208, 86] width 57 height 23
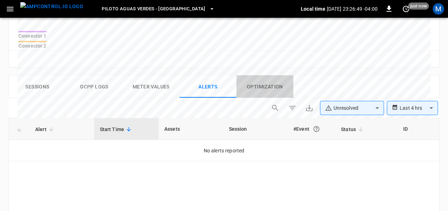
click at [264, 77] on button "Optimization" at bounding box center [265, 86] width 57 height 23
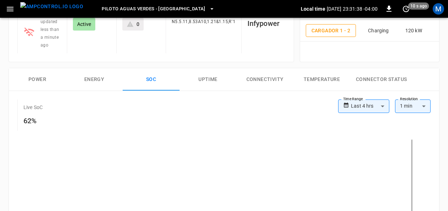
scroll to position [82, 0]
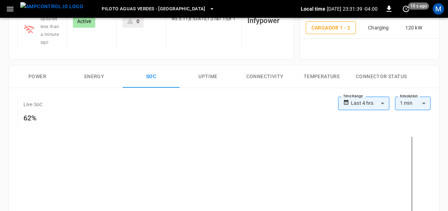
click at [217, 76] on button "Uptime" at bounding box center [208, 76] width 57 height 23
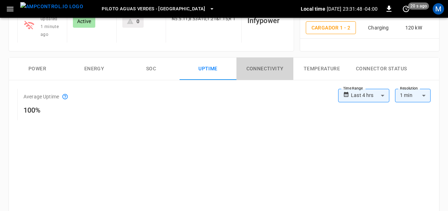
click at [274, 69] on button "Connectivity" at bounding box center [265, 69] width 57 height 23
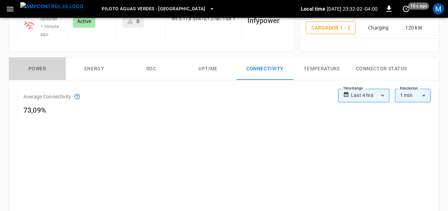
click at [48, 64] on button "Power" at bounding box center [37, 69] width 57 height 23
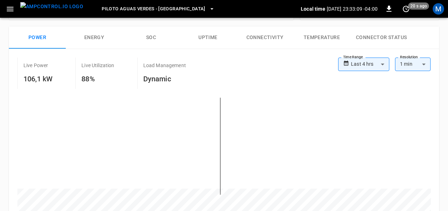
scroll to position [113, 0]
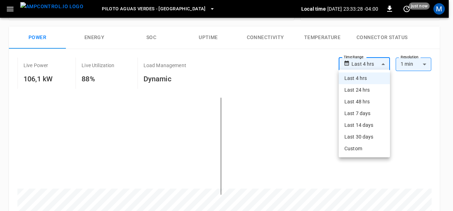
click at [386, 63] on body "**********" at bounding box center [226, 205] width 453 height 637
click at [367, 100] on li "Last 48 hrs" at bounding box center [363, 102] width 51 height 12
type input "**********"
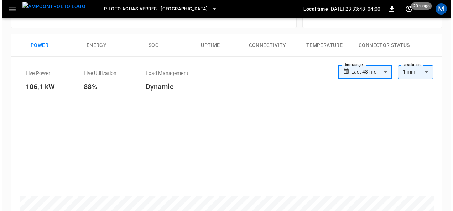
scroll to position [117, 0]
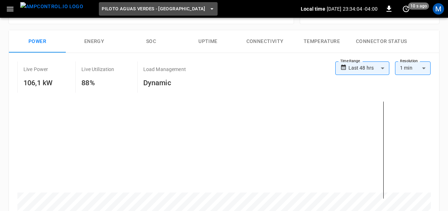
click at [153, 10] on span "Piloto Aguas Verdes - [GEOGRAPHIC_DATA]" at bounding box center [154, 9] width 104 height 8
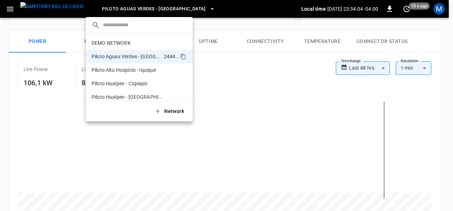
scroll to position [6, 0]
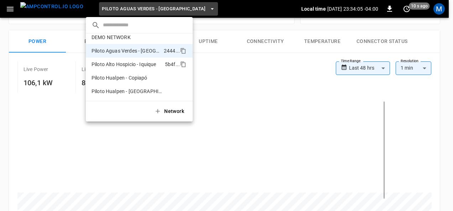
click at [154, 62] on p "Piloto Alto Hospicio - Iquique" at bounding box center [123, 64] width 65 height 7
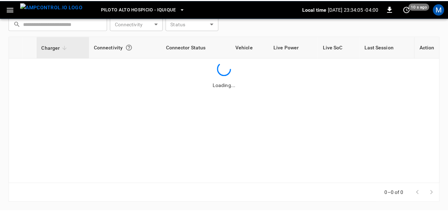
scroll to position [106, 0]
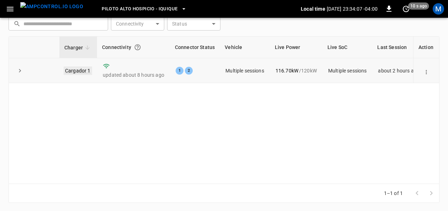
click at [80, 70] on link "Cargador 1" at bounding box center [78, 71] width 28 height 9
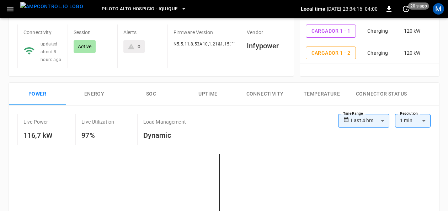
scroll to position [71, 0]
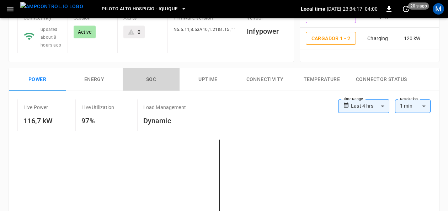
click at [147, 79] on button "SOC" at bounding box center [151, 79] width 57 height 23
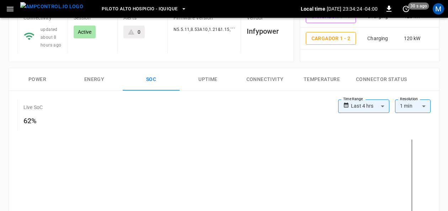
click at [91, 80] on button "Energy" at bounding box center [94, 79] width 57 height 23
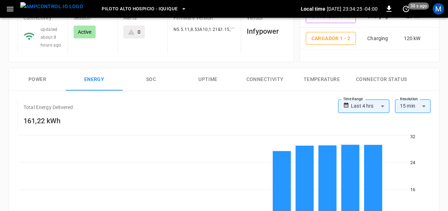
click at [36, 78] on button "Power" at bounding box center [37, 79] width 57 height 23
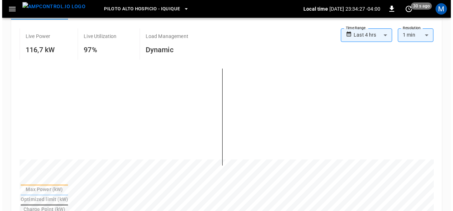
scroll to position [107, 0]
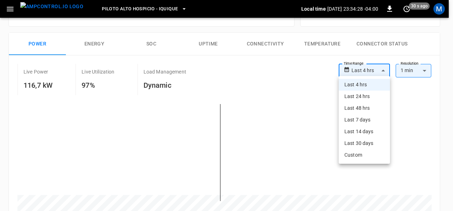
click at [383, 70] on body "**********" at bounding box center [226, 208] width 453 height 630
click at [363, 93] on li "Last 24 hrs" at bounding box center [363, 97] width 51 height 12
type input "**********"
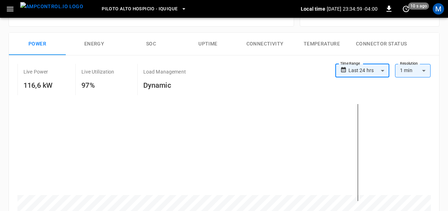
click at [153, 11] on span "Piloto Alto Hospicio - Iquique" at bounding box center [140, 9] width 76 height 8
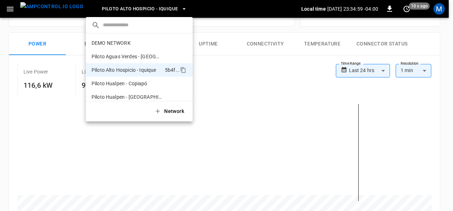
scroll to position [6, 0]
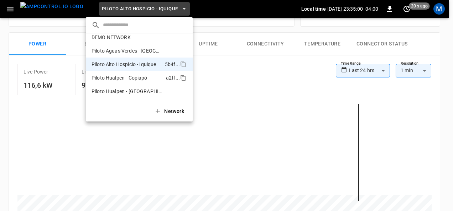
click at [148, 76] on li "Piloto Hualpen - Copiapó a2ff ..." at bounding box center [139, 78] width 107 height 14
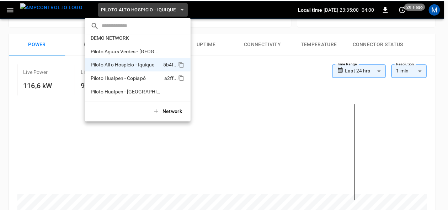
scroll to position [106, 0]
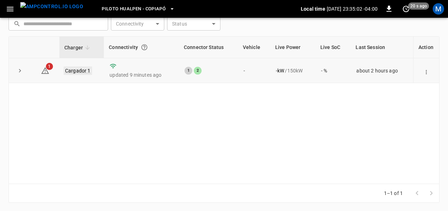
click at [78, 68] on link "Cargador 1" at bounding box center [78, 71] width 28 height 9
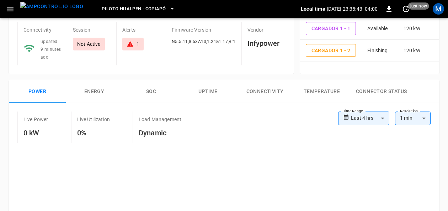
scroll to position [36, 0]
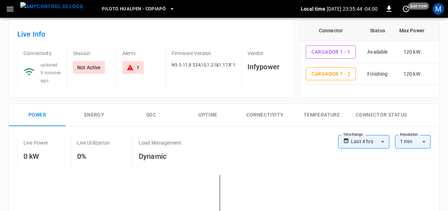
click at [261, 112] on button "Connectivity" at bounding box center [265, 115] width 57 height 23
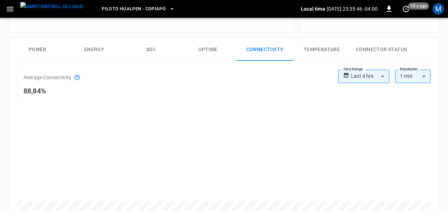
scroll to position [107, 0]
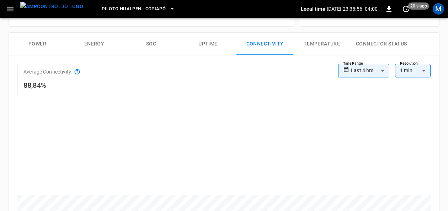
click at [205, 47] on button "Uptime" at bounding box center [208, 44] width 57 height 23
click at [149, 47] on button "SOC" at bounding box center [151, 44] width 57 height 23
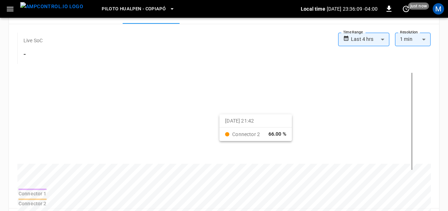
scroll to position [110, 0]
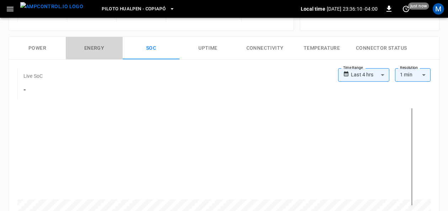
click at [100, 51] on button "Energy" at bounding box center [94, 48] width 57 height 23
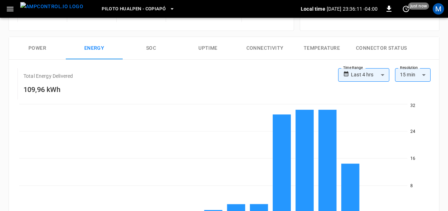
click at [41, 48] on button "Power" at bounding box center [37, 48] width 57 height 23
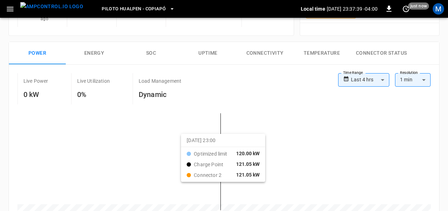
scroll to position [68, 0]
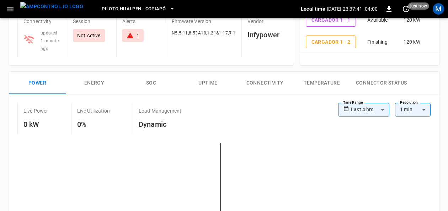
click at [211, 85] on button "Uptime" at bounding box center [208, 83] width 57 height 23
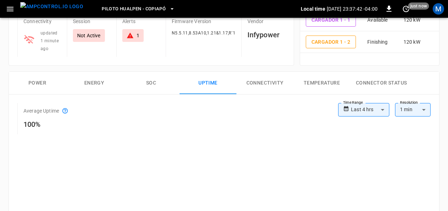
click at [265, 85] on button "Connectivity" at bounding box center [265, 83] width 57 height 23
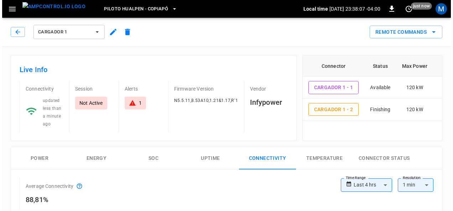
scroll to position [0, 0]
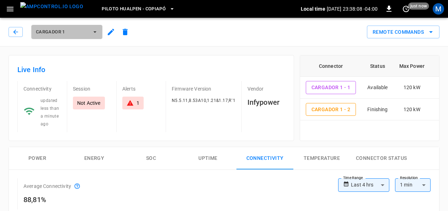
click at [97, 29] on icon "button" at bounding box center [94, 31] width 7 height 7
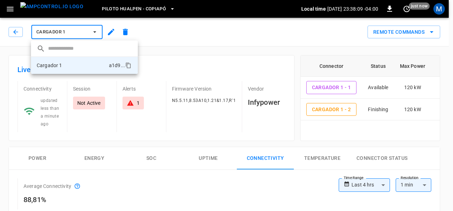
click at [97, 29] on div at bounding box center [226, 105] width 453 height 211
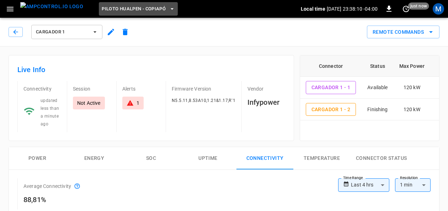
click at [140, 5] on span "Piloto Hualpen - Copiapó" at bounding box center [134, 9] width 64 height 8
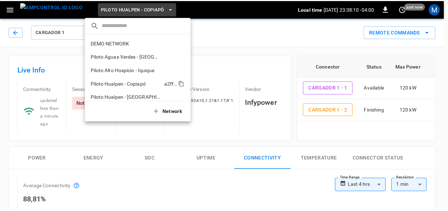
scroll to position [6, 0]
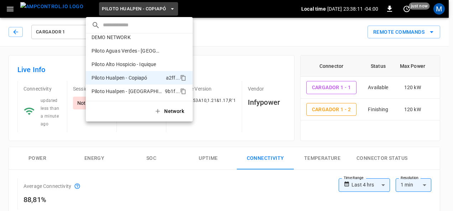
click at [142, 89] on p "Piloto Hualpen - [GEOGRAPHIC_DATA]" at bounding box center [126, 91] width 70 height 7
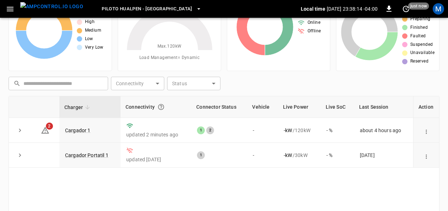
scroll to position [106, 0]
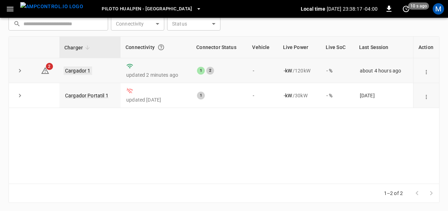
click at [85, 71] on link "Cargador 1" at bounding box center [78, 71] width 28 height 9
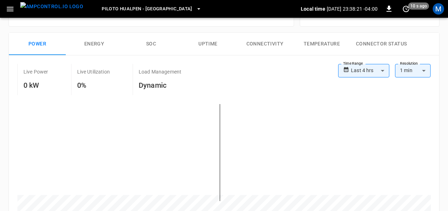
scroll to position [36, 0]
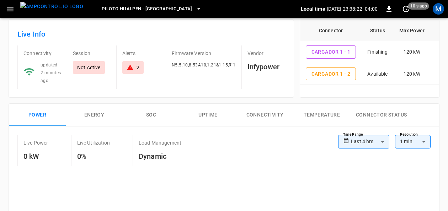
click at [261, 109] on button "Connectivity" at bounding box center [265, 115] width 57 height 23
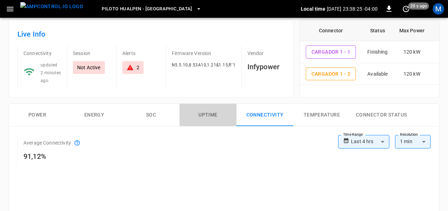
click at [207, 114] on button "Uptime" at bounding box center [208, 115] width 57 height 23
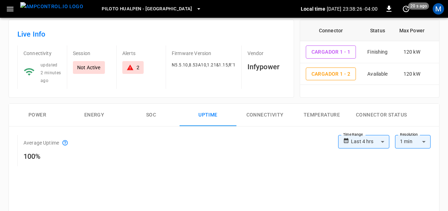
click at [152, 114] on button "SOC" at bounding box center [151, 115] width 57 height 23
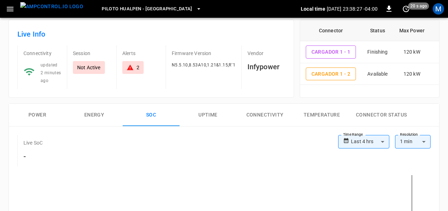
click at [100, 113] on button "Energy" at bounding box center [94, 115] width 57 height 23
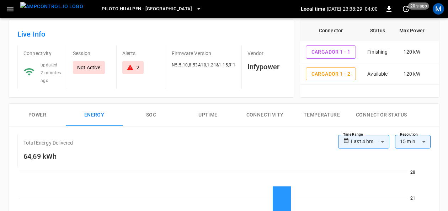
click at [45, 113] on button "Power" at bounding box center [37, 115] width 57 height 23
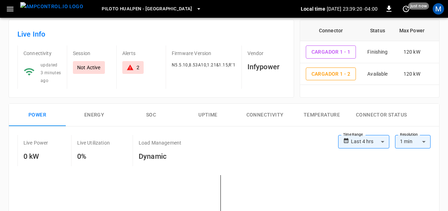
click at [138, 67] on div "2" at bounding box center [138, 67] width 3 height 7
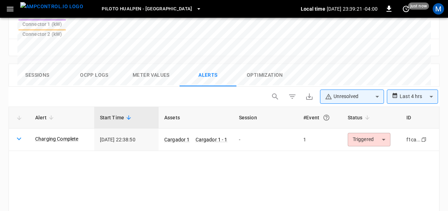
scroll to position [346, 0]
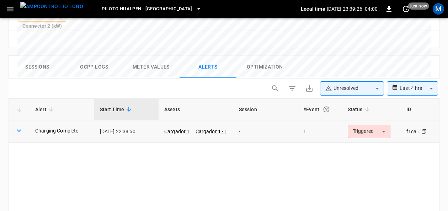
click at [18, 130] on icon at bounding box center [19, 131] width 5 height 3
click at [20, 126] on icon at bounding box center [19, 130] width 9 height 9
click at [18, 126] on icon at bounding box center [19, 130] width 9 height 9
click at [47, 126] on link "Charging Complete" at bounding box center [57, 131] width 46 height 10
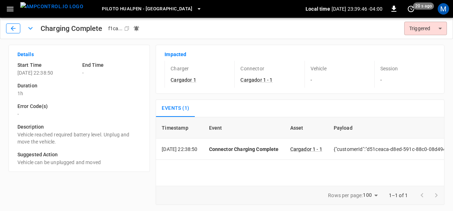
click at [12, 27] on icon "button" at bounding box center [13, 28] width 5 height 5
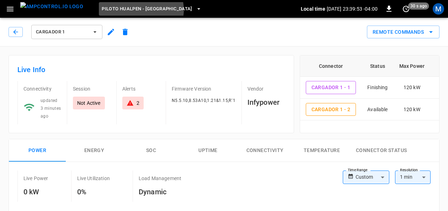
click at [128, 10] on span "Piloto Hualpen - [GEOGRAPHIC_DATA]" at bounding box center [147, 9] width 91 height 8
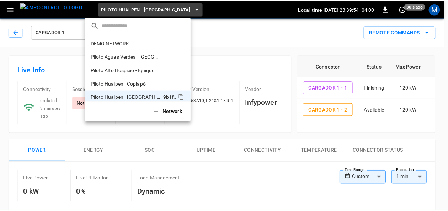
scroll to position [6, 0]
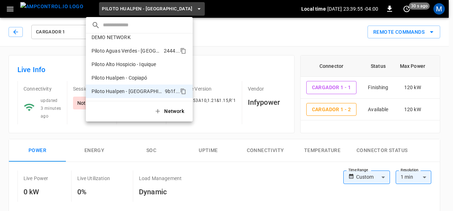
click at [126, 51] on p "Piloto Aguas Verdes - [GEOGRAPHIC_DATA]" at bounding box center [125, 50] width 69 height 7
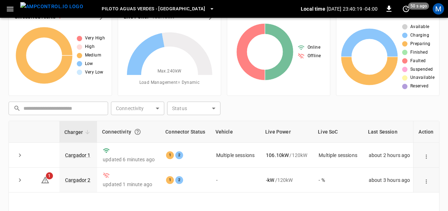
scroll to position [71, 0]
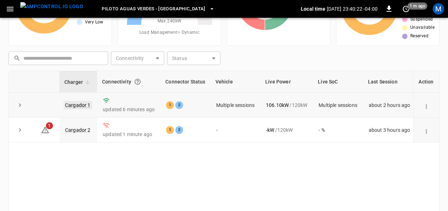
click at [82, 105] on link "Cargador 1" at bounding box center [78, 105] width 28 height 9
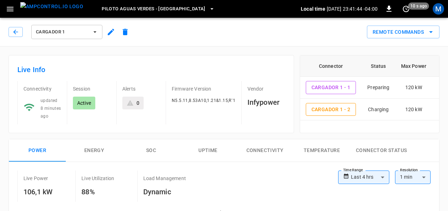
click at [148, 152] on button "SOC" at bounding box center [151, 150] width 57 height 23
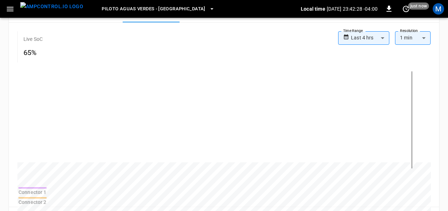
scroll to position [136, 0]
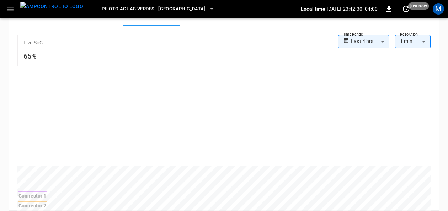
drag, startPoint x: 446, startPoint y: 68, endPoint x: 446, endPoint y: 59, distance: 8.9
click at [446, 59] on div "**********" at bounding box center [224, 188] width 448 height 554
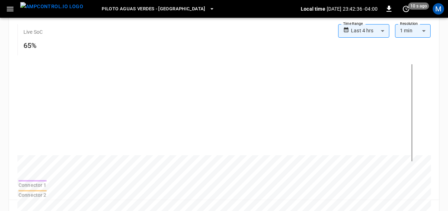
scroll to position [184, 0]
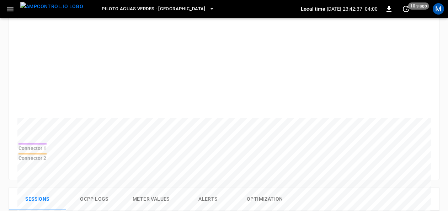
click at [47, 155] on div "Connector 2" at bounding box center [33, 158] width 28 height 7
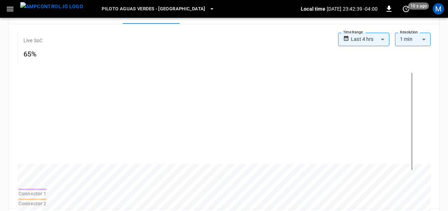
scroll to position [139, 0]
click at [47, 198] on th "Connector 2" at bounding box center [32, 202] width 29 height 9
click at [47, 196] on th "Connector 1" at bounding box center [32, 192] width 29 height 9
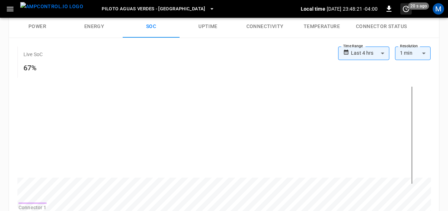
click at [406, 10] on icon "set refresh interval" at bounding box center [406, 9] width 9 height 9
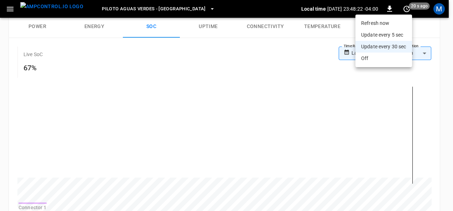
click at [370, 24] on li "Refresh now" at bounding box center [383, 23] width 57 height 12
click at [410, 136] on div at bounding box center [226, 105] width 453 height 211
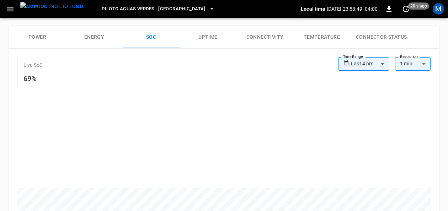
scroll to position [94, 0]
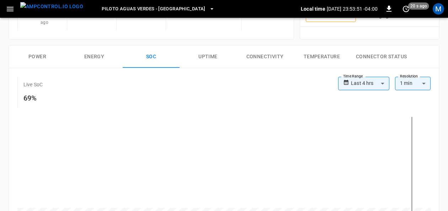
click at [333, 54] on button "Temperature" at bounding box center [322, 57] width 57 height 23
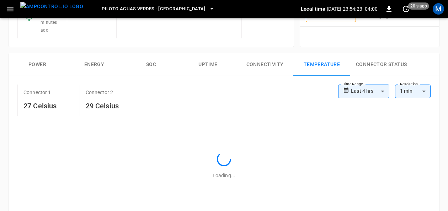
scroll to position [98, 0]
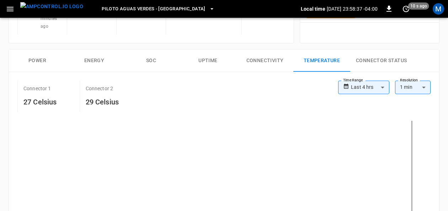
click at [145, 59] on button "SOC" at bounding box center [151, 60] width 57 height 23
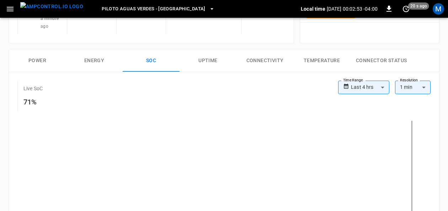
scroll to position [94, 0]
